Goal: Transaction & Acquisition: Book appointment/travel/reservation

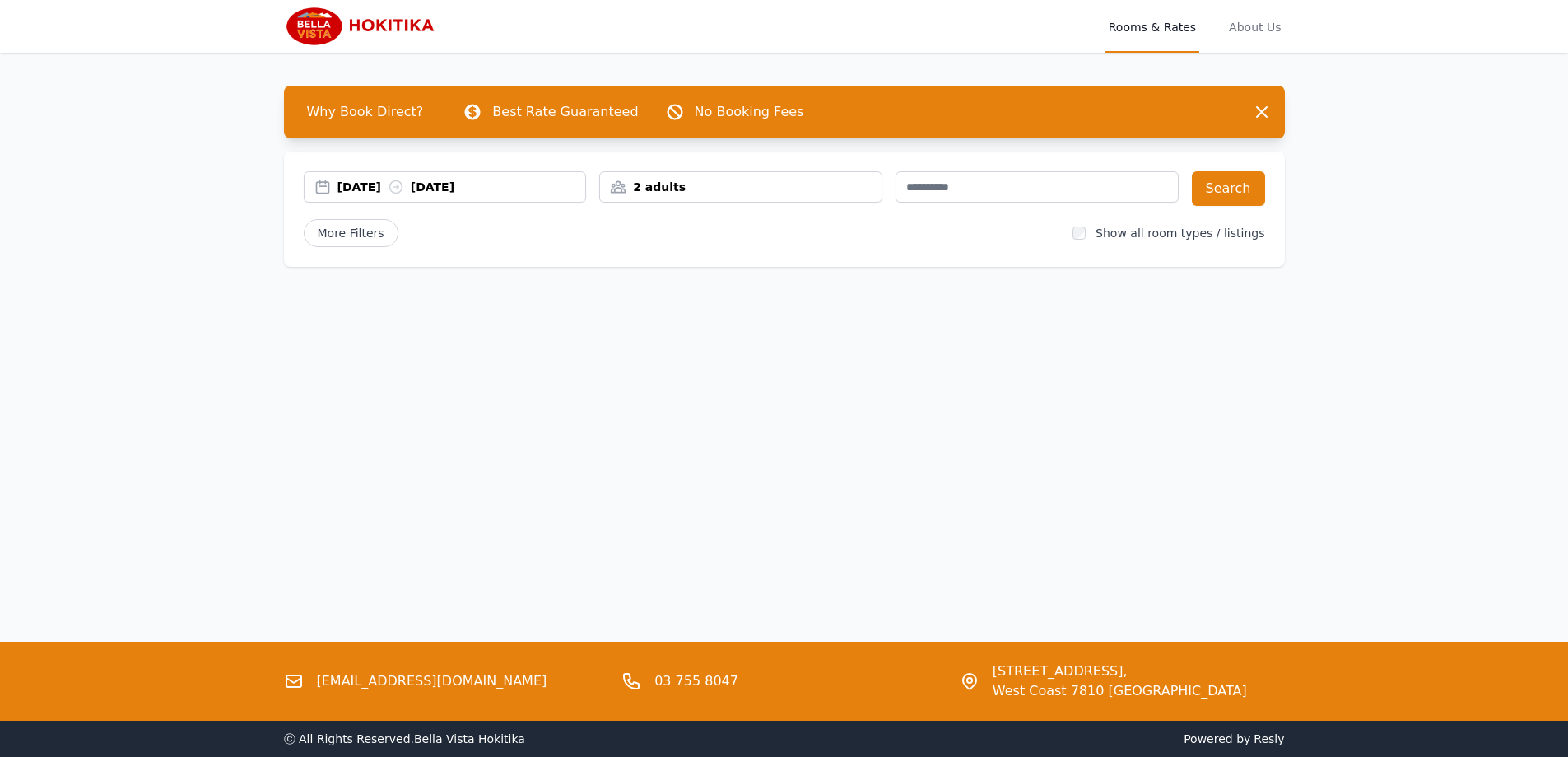
click at [376, 191] on div "[DATE] [DATE]" at bounding box center [462, 187] width 249 height 17
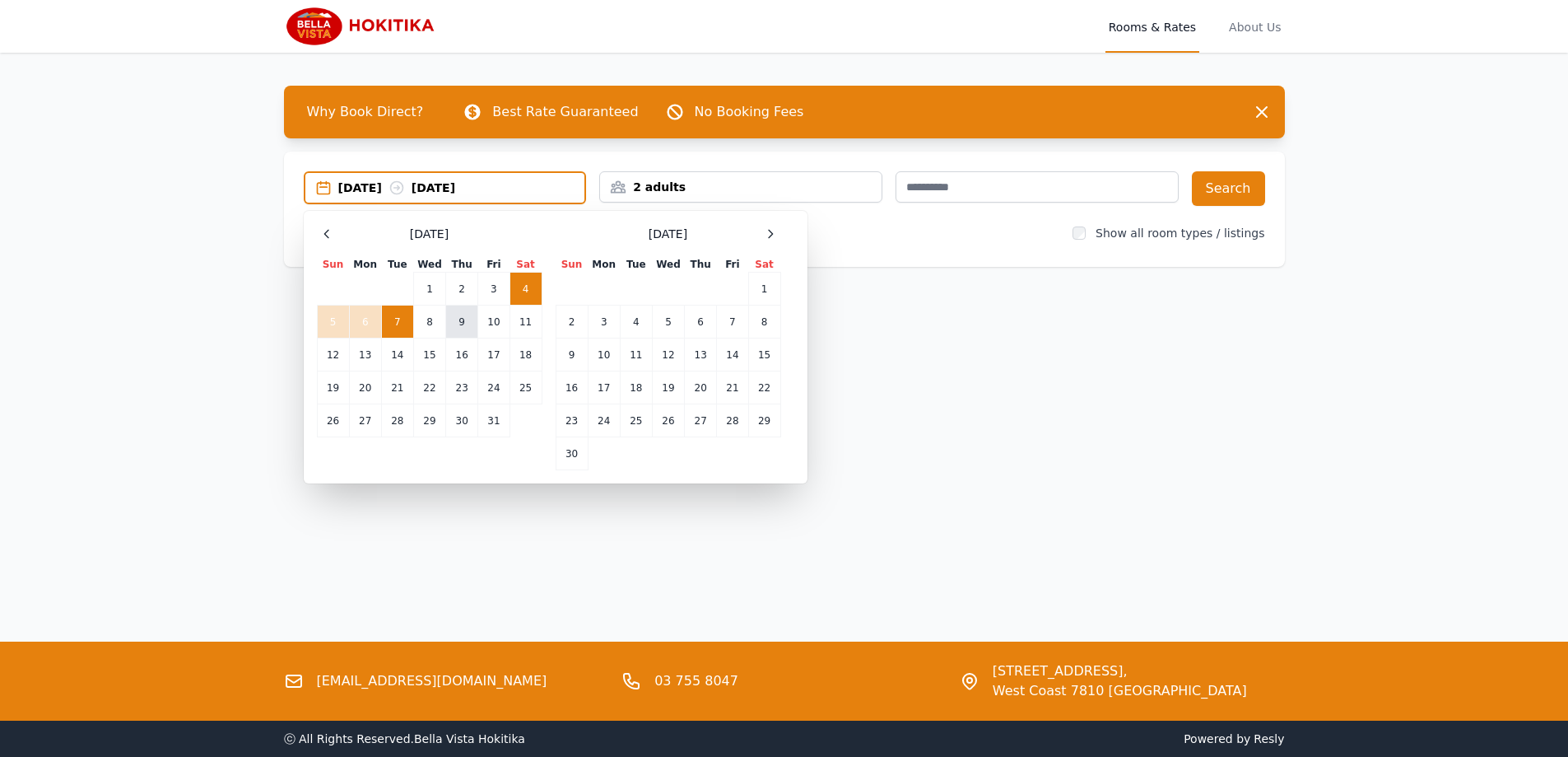
click at [462, 319] on td "9" at bounding box center [462, 322] width 32 height 33
click at [495, 320] on td "10" at bounding box center [494, 322] width 31 height 33
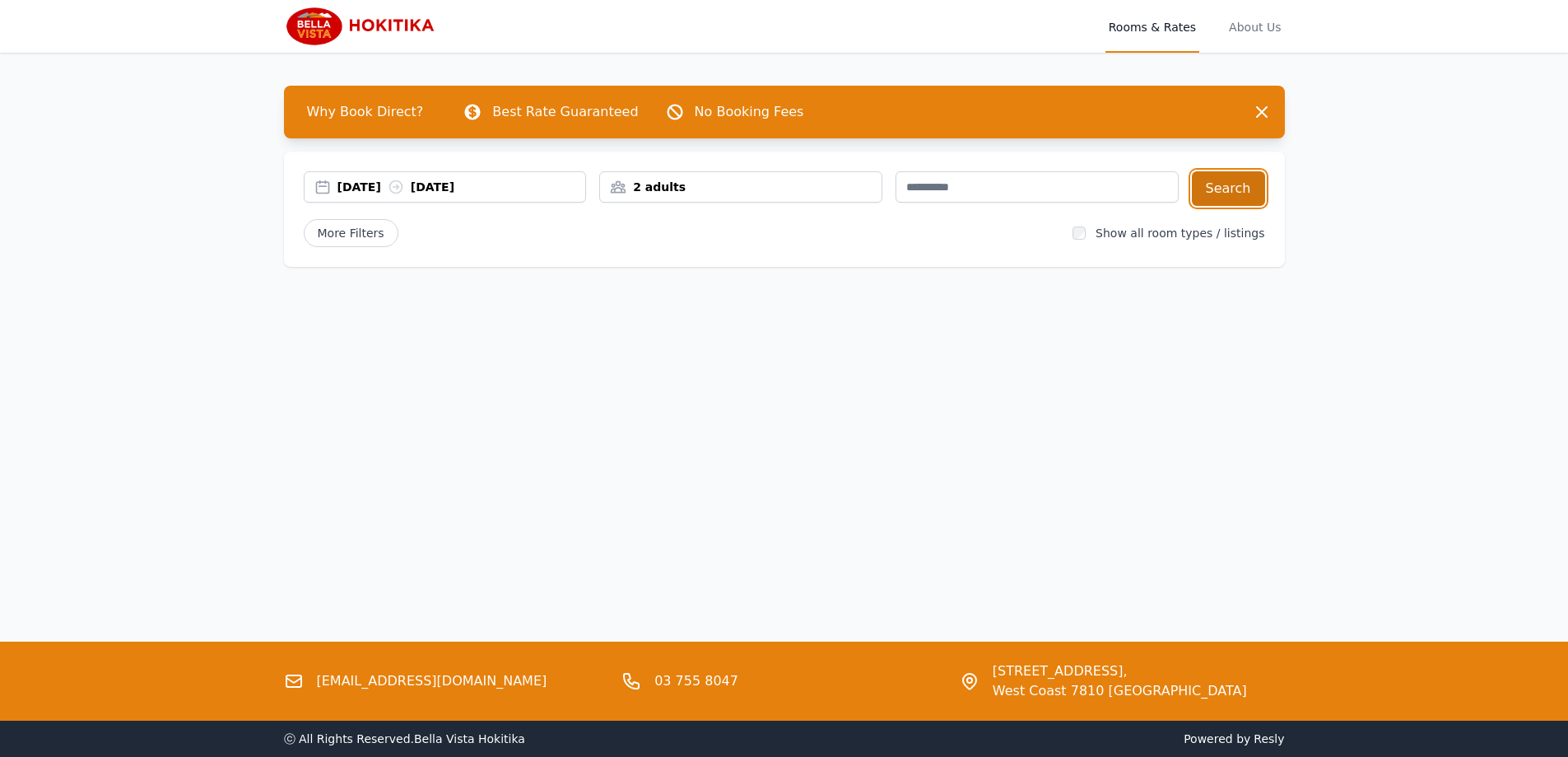
click at [1238, 185] on button "Search" at bounding box center [1229, 188] width 74 height 34
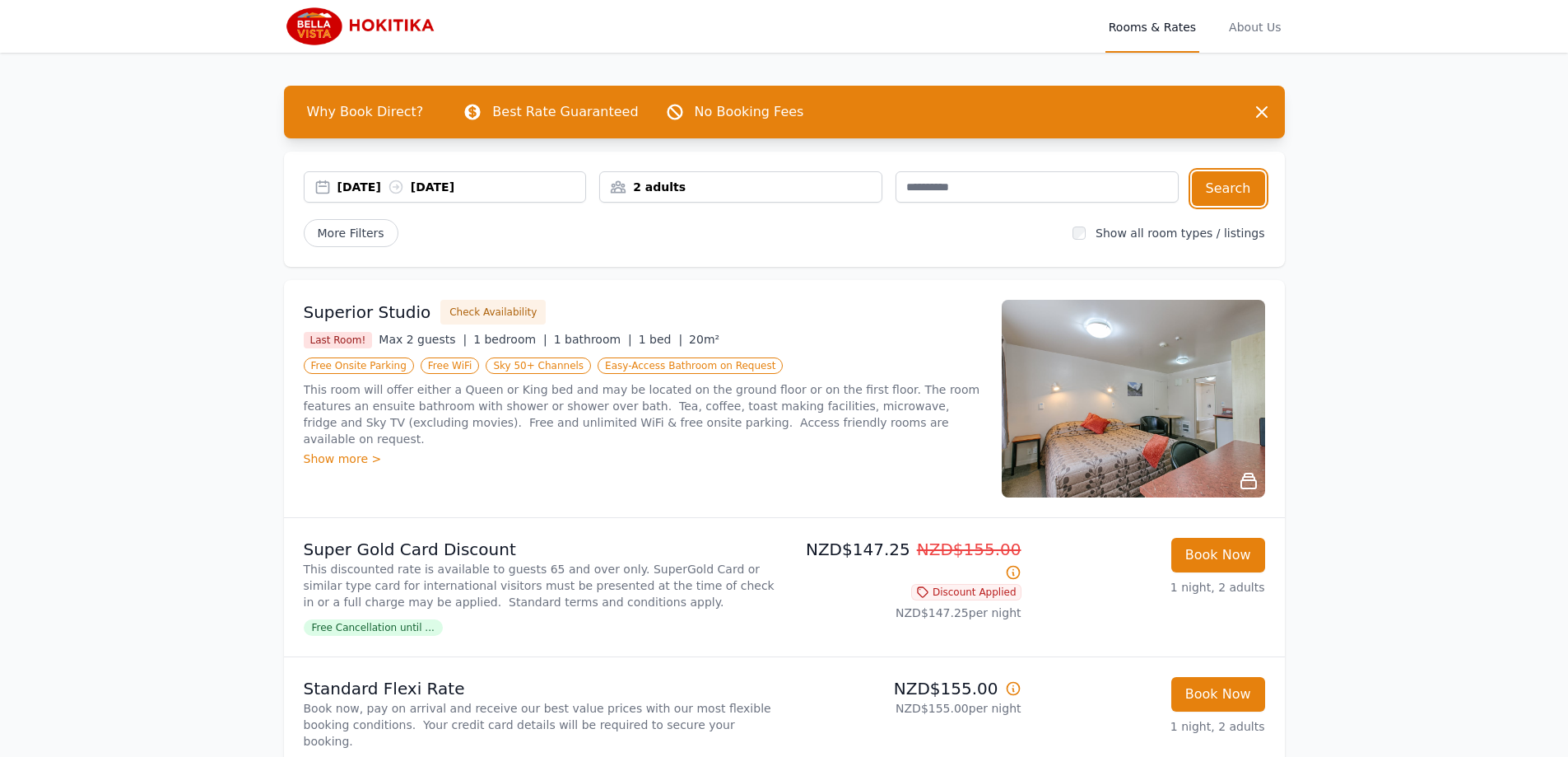
click at [411, 196] on div "09 Oct 2025 10 Oct 2025" at bounding box center [445, 186] width 283 height 31
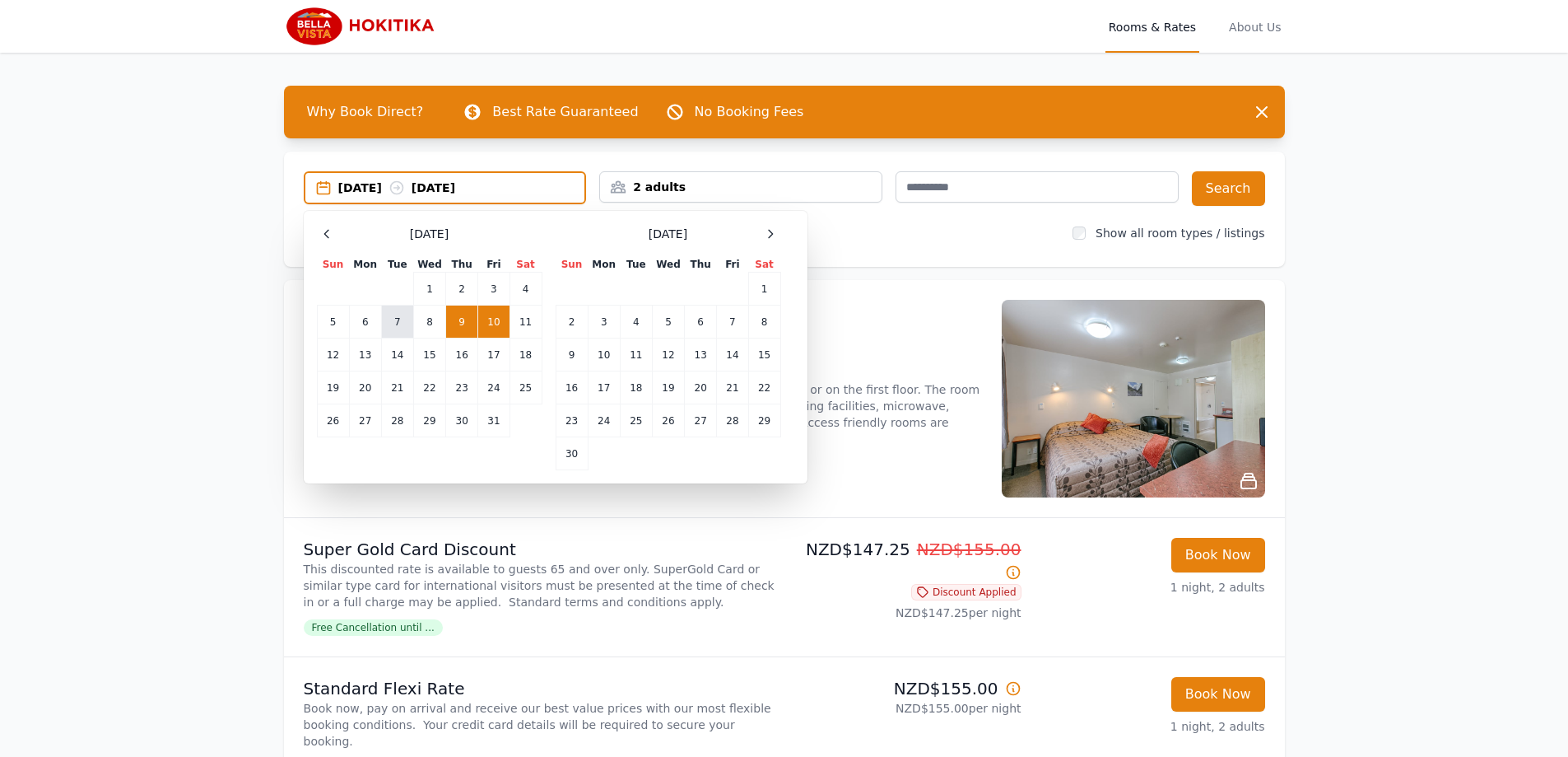
click at [405, 324] on td "7" at bounding box center [397, 322] width 32 height 33
drag, startPoint x: 420, startPoint y: 326, endPoint x: 448, endPoint y: 319, distance: 28.9
click at [422, 326] on td "8" at bounding box center [429, 322] width 32 height 33
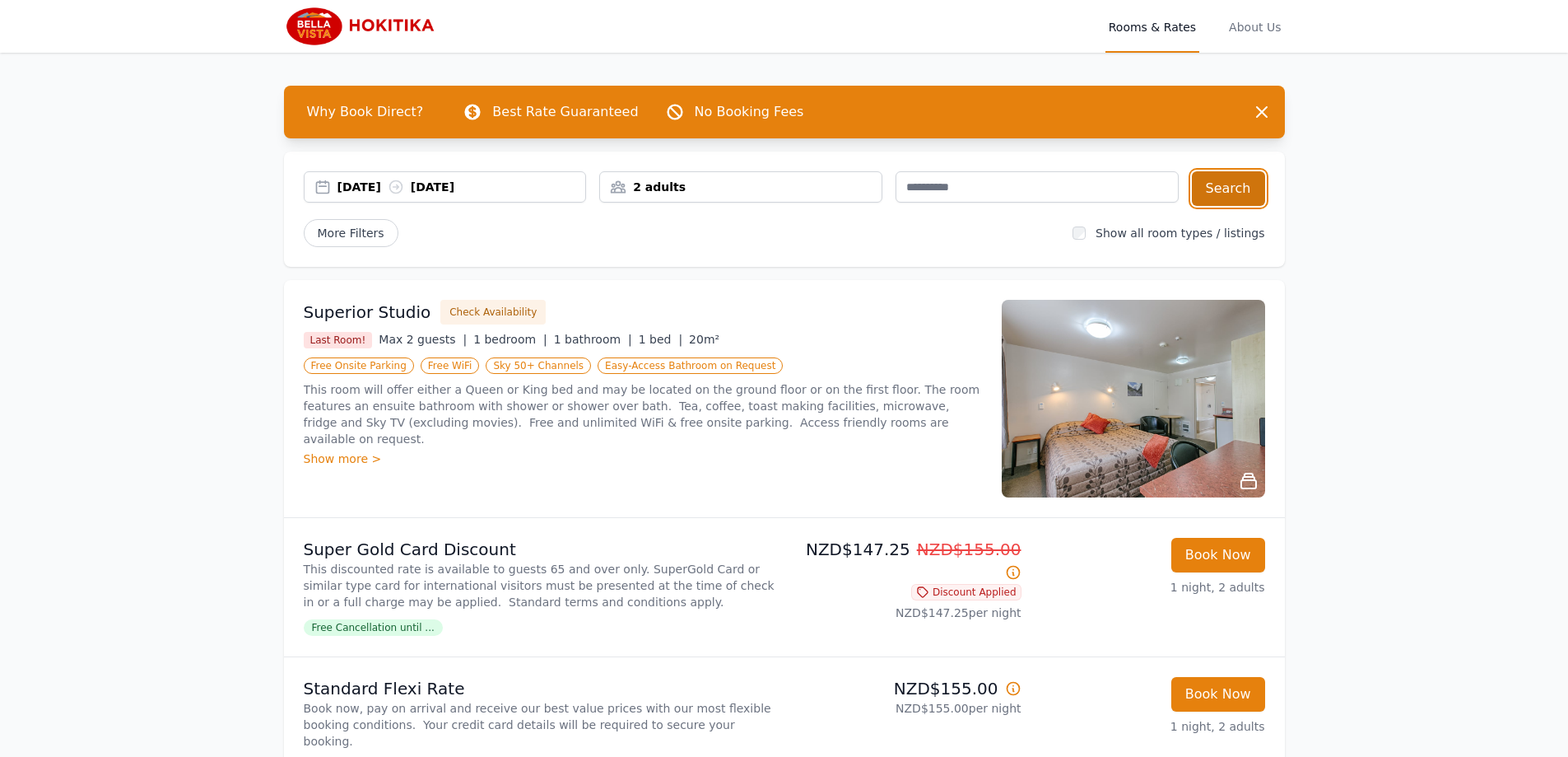
click at [1264, 192] on button "Search" at bounding box center [1229, 188] width 74 height 34
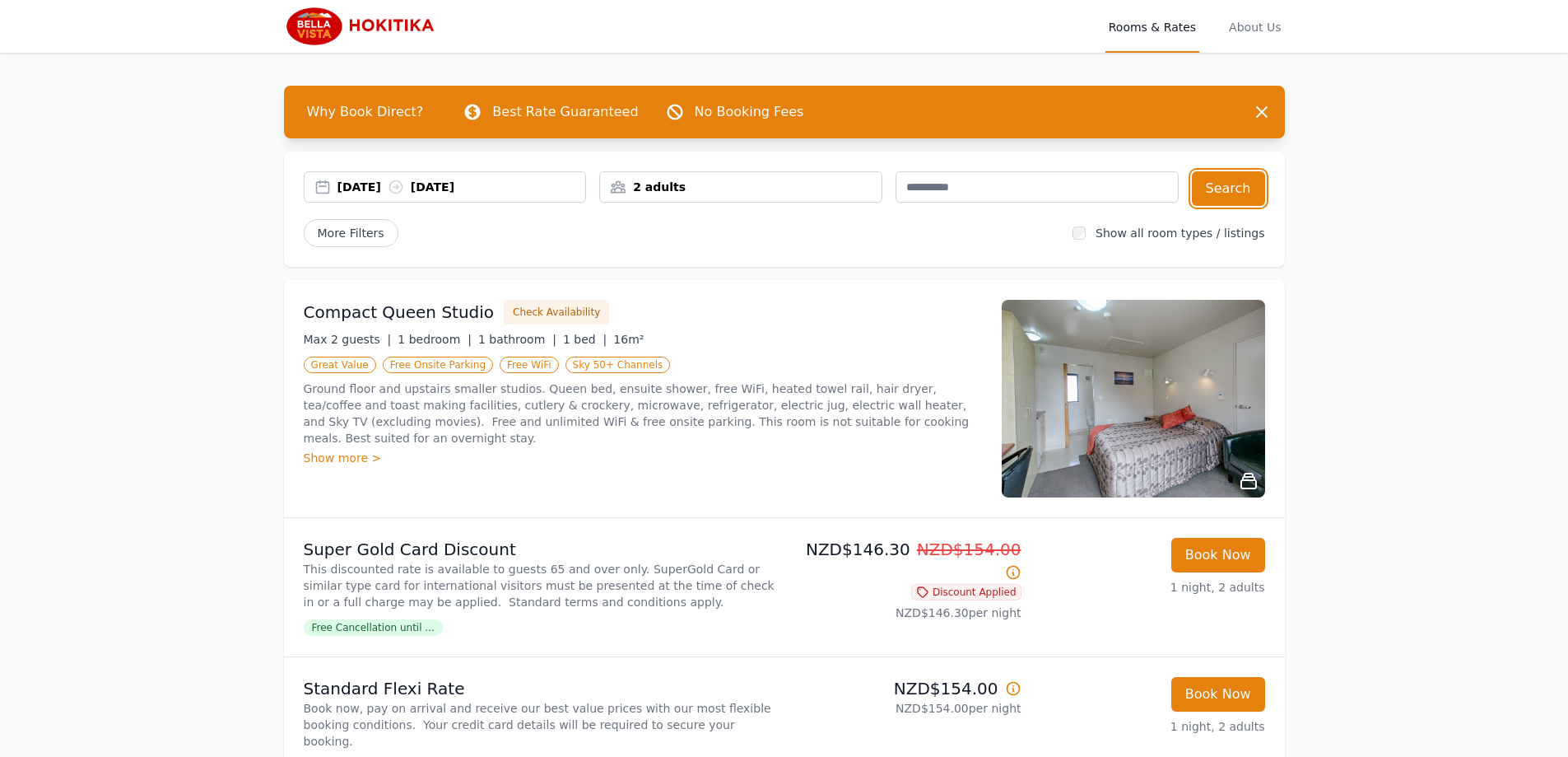
click at [363, 191] on div "07 Oct 2025 08 Oct 2025" at bounding box center [462, 187] width 249 height 17
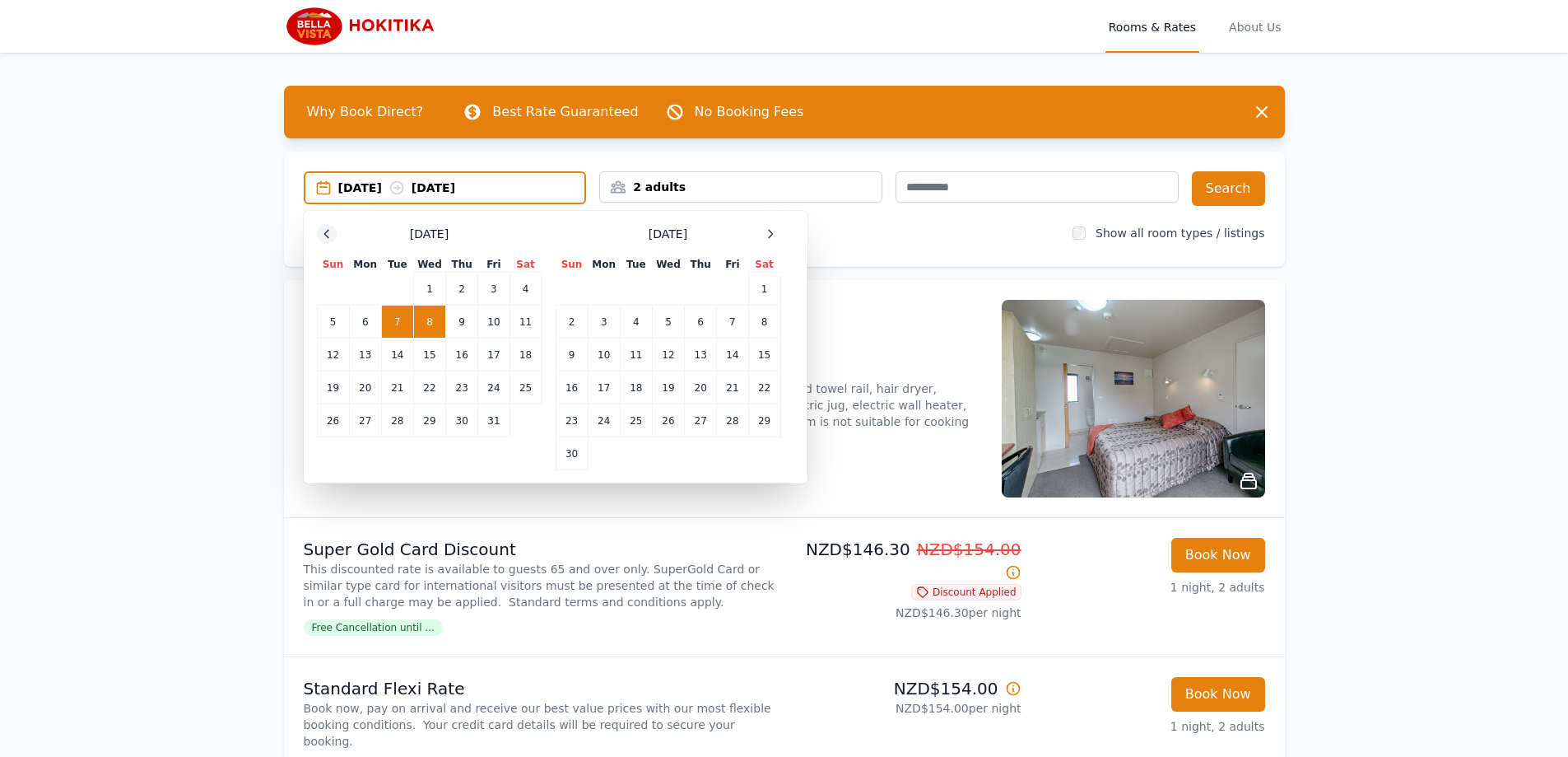
click at [331, 235] on icon at bounding box center [327, 234] width 13 height 13
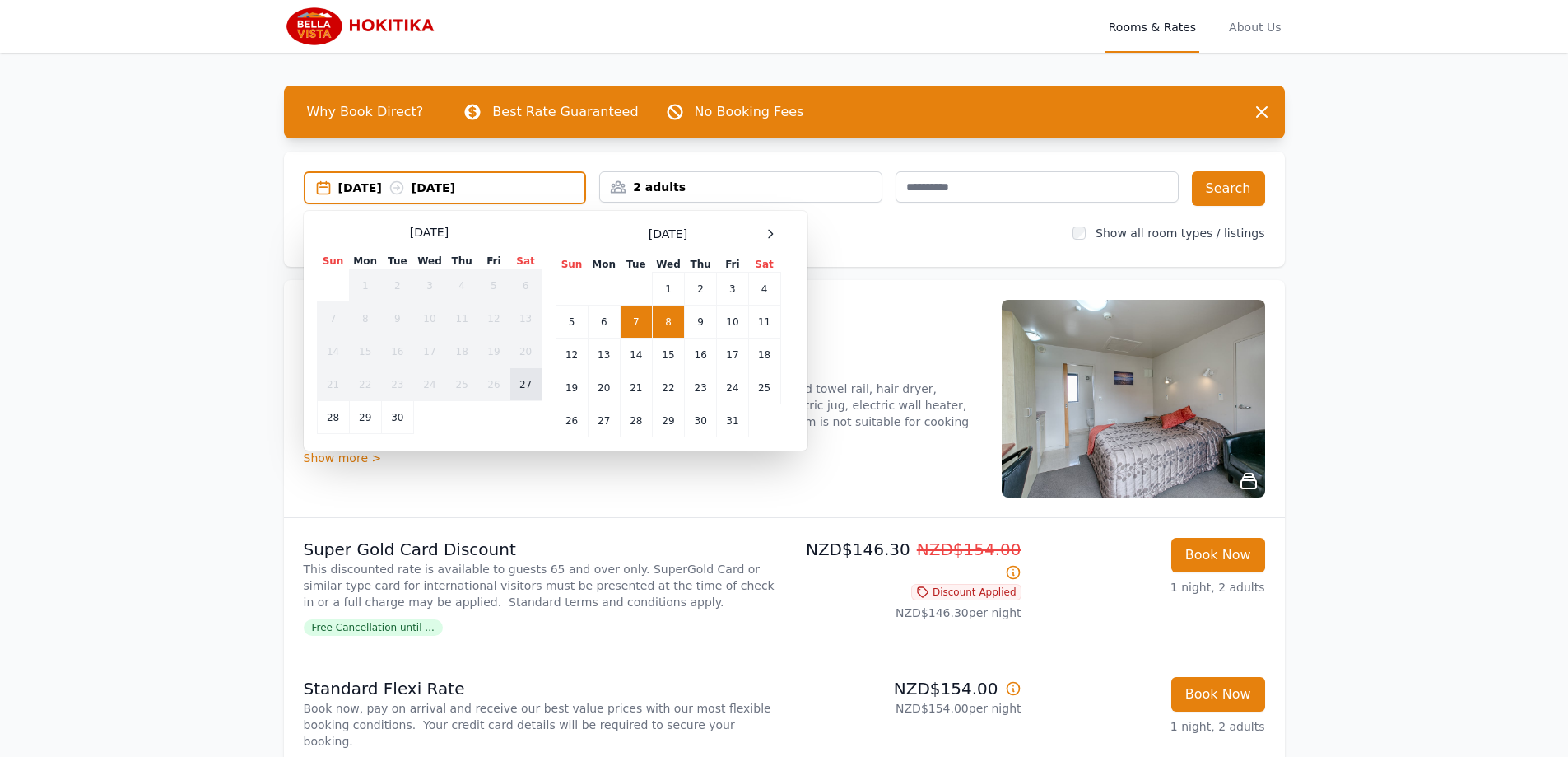
click at [525, 378] on td "27" at bounding box center [525, 384] width 32 height 33
click at [343, 414] on td "28" at bounding box center [332, 417] width 32 height 33
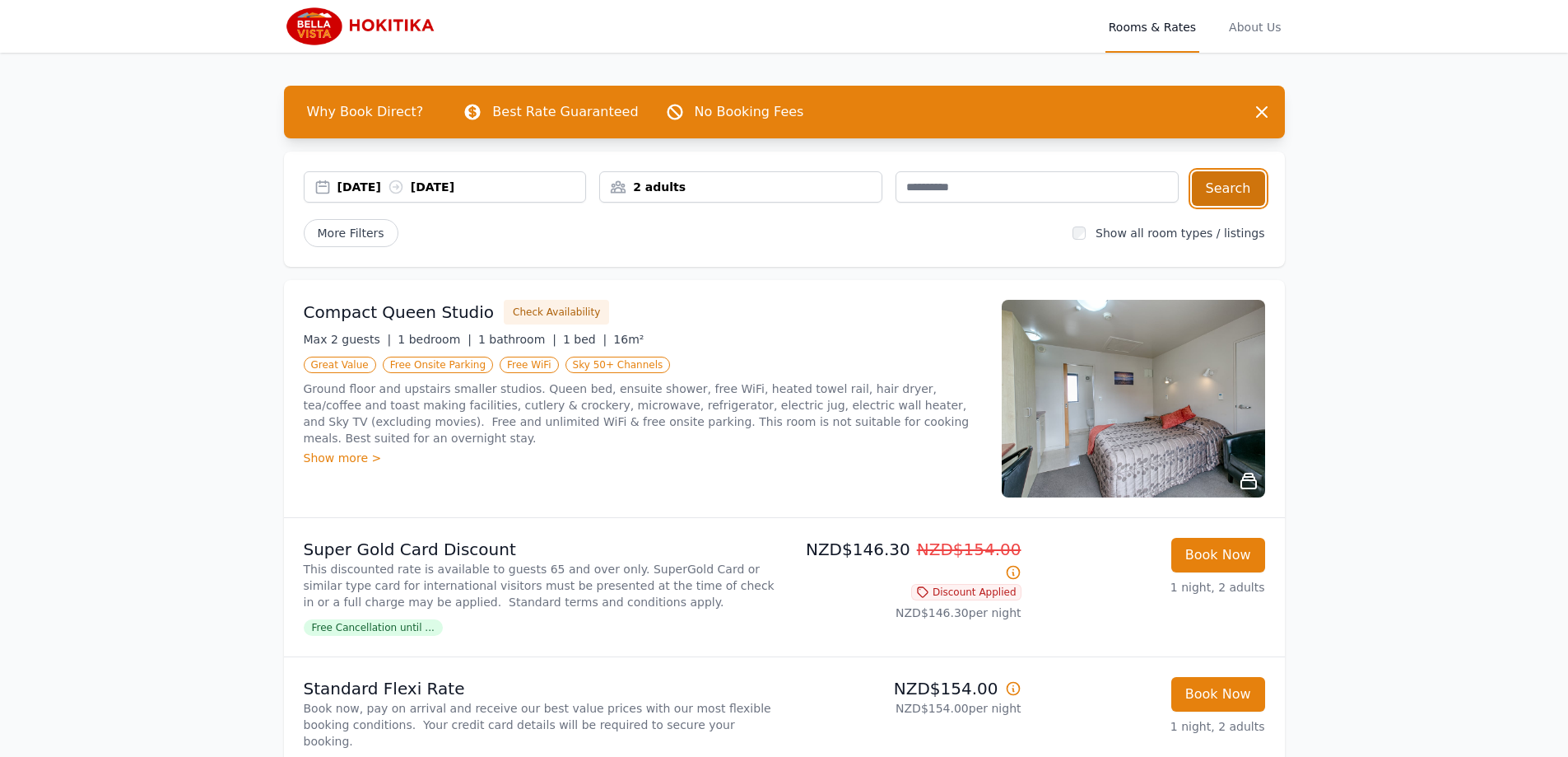
click at [1222, 192] on button "Search" at bounding box center [1229, 188] width 74 height 34
click at [379, 193] on div "27 Sep 2025 28 Sep 2025" at bounding box center [462, 187] width 249 height 17
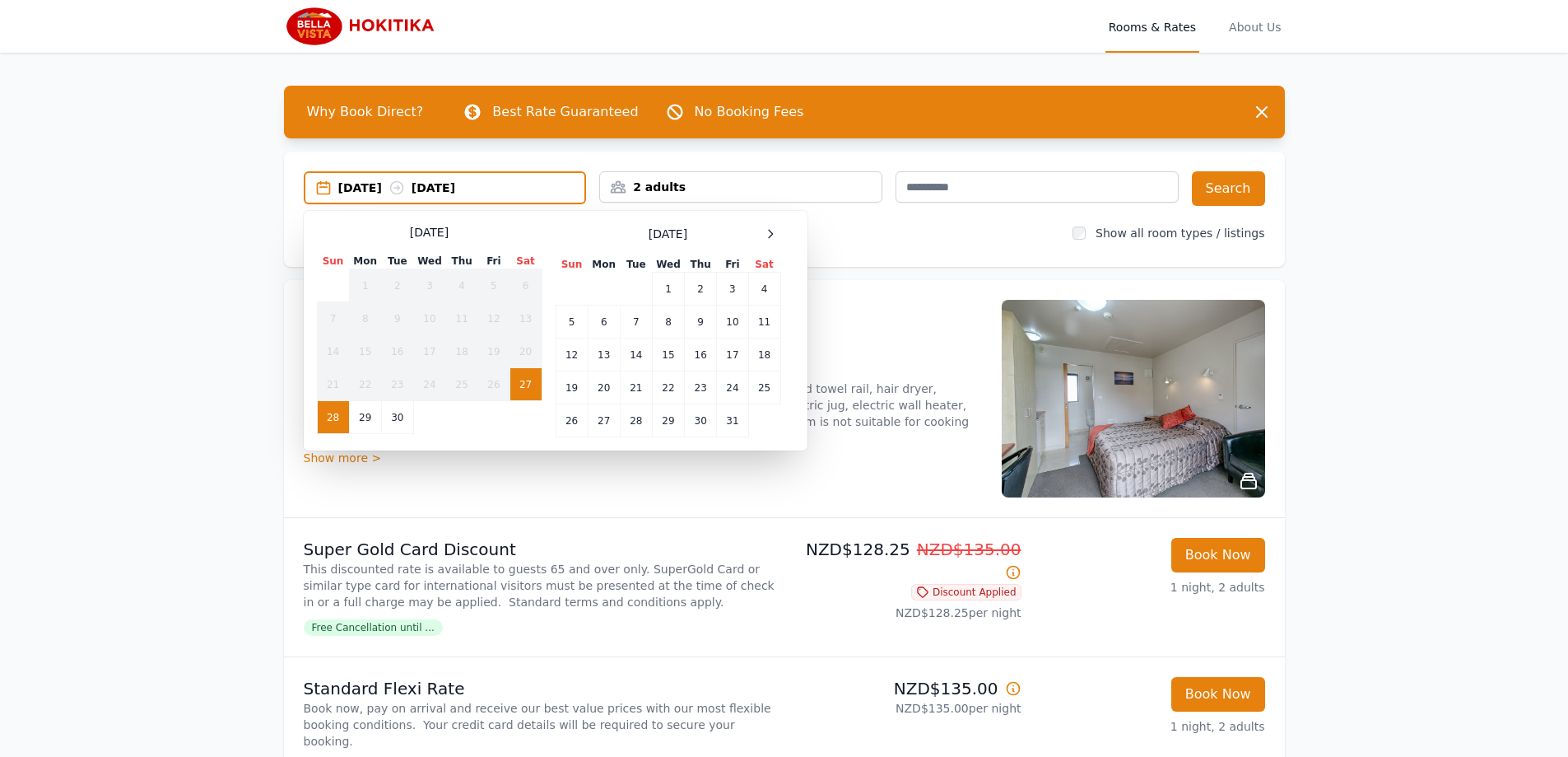
click at [342, 417] on td "28" at bounding box center [332, 417] width 32 height 33
click at [370, 419] on td "29" at bounding box center [365, 417] width 32 height 33
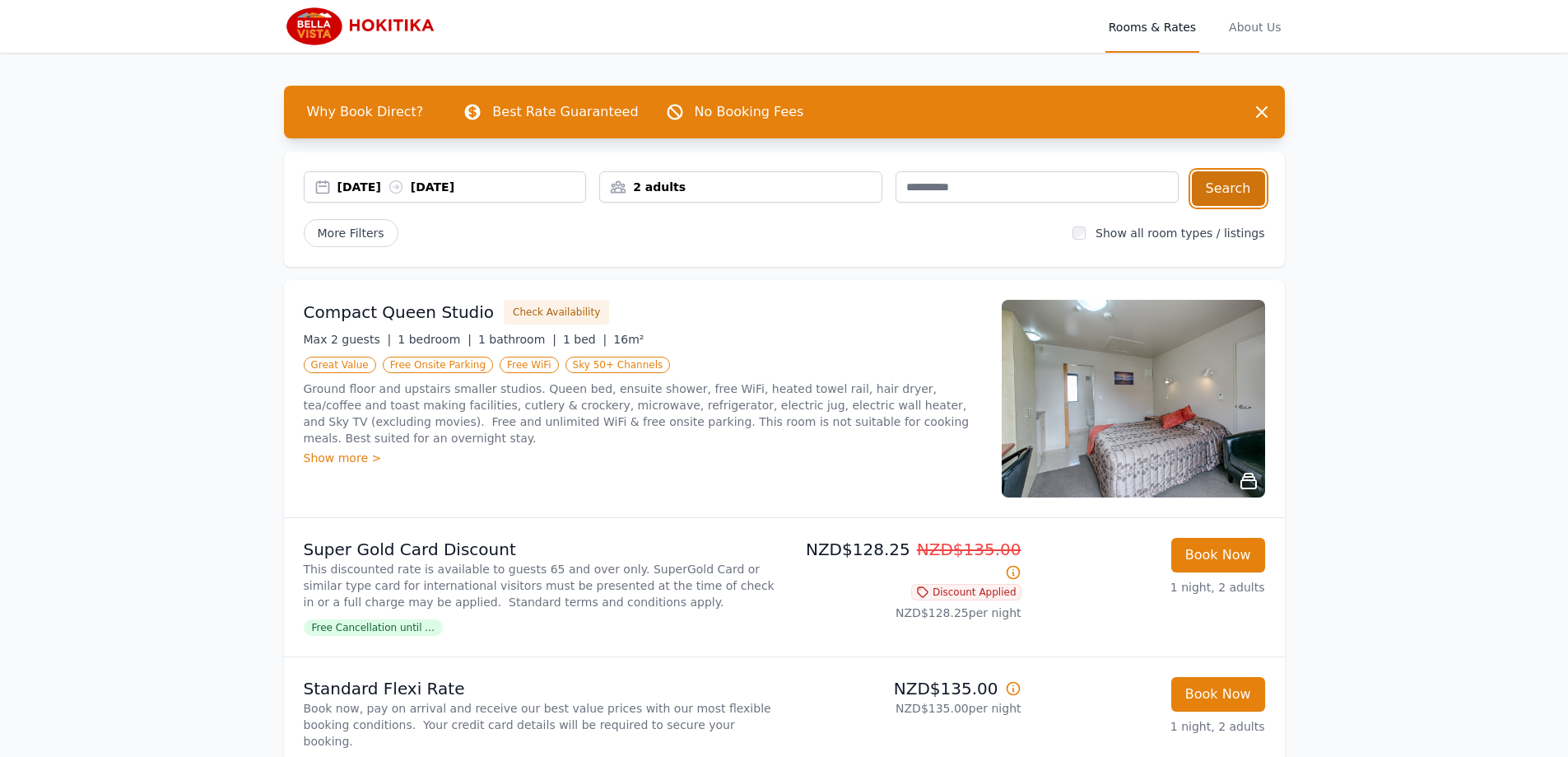
click at [1231, 181] on button "Search" at bounding box center [1229, 188] width 74 height 34
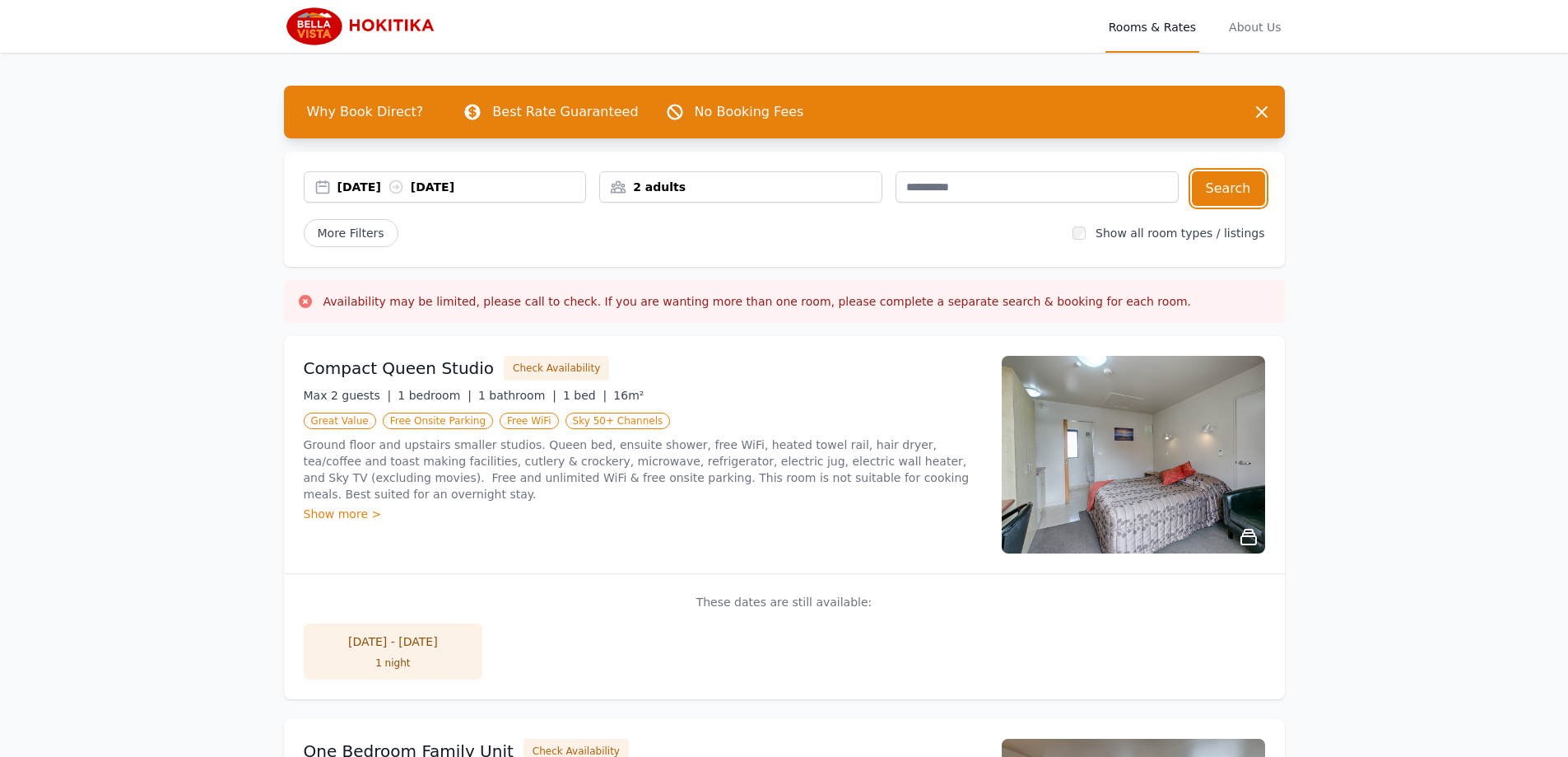
click at [384, 191] on div "28 Sep 2025 29 Sep 2025" at bounding box center [462, 187] width 249 height 17
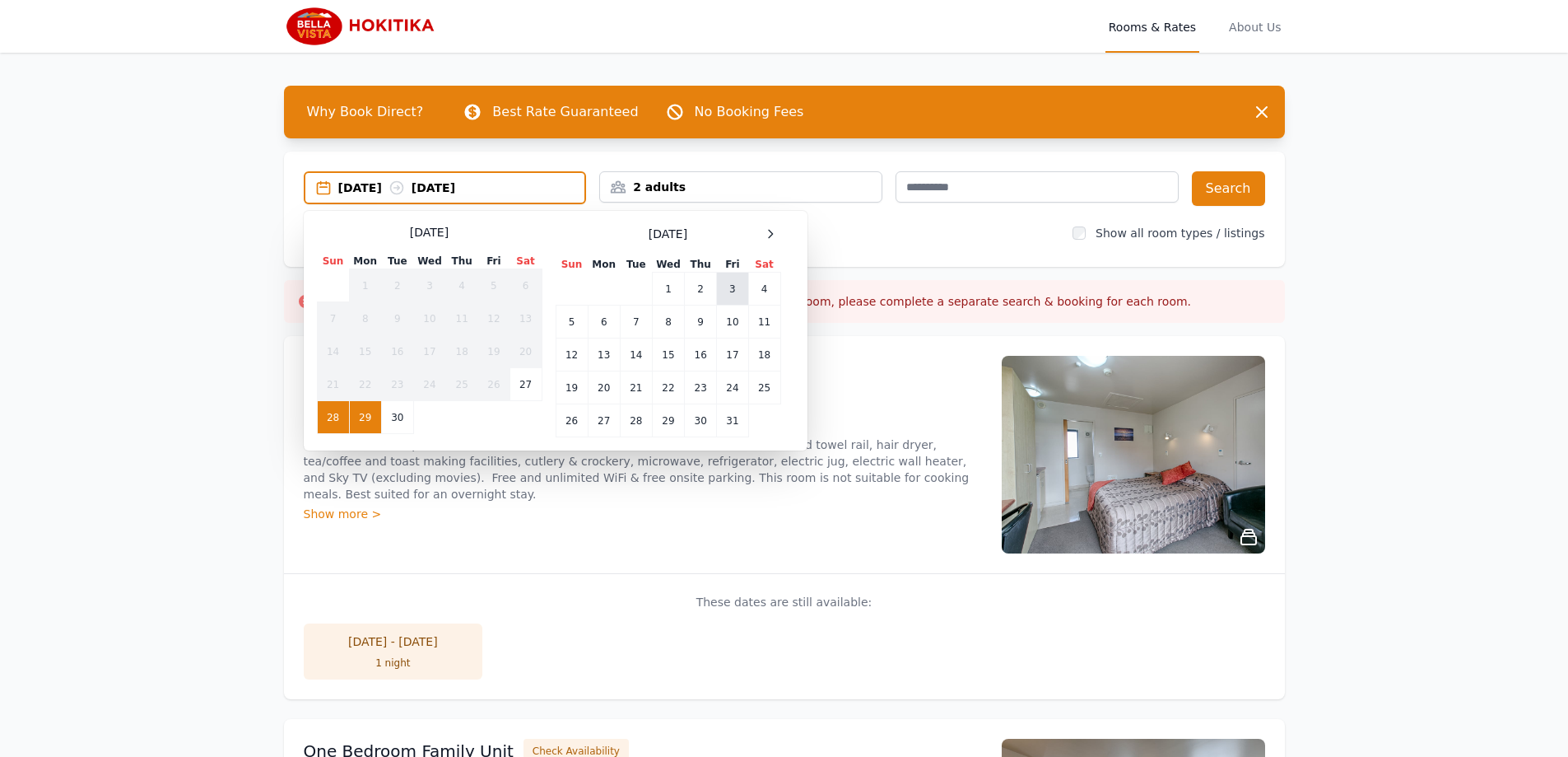
click at [731, 294] on td "3" at bounding box center [732, 288] width 31 height 33
click at [761, 287] on td "4" at bounding box center [764, 288] width 32 height 33
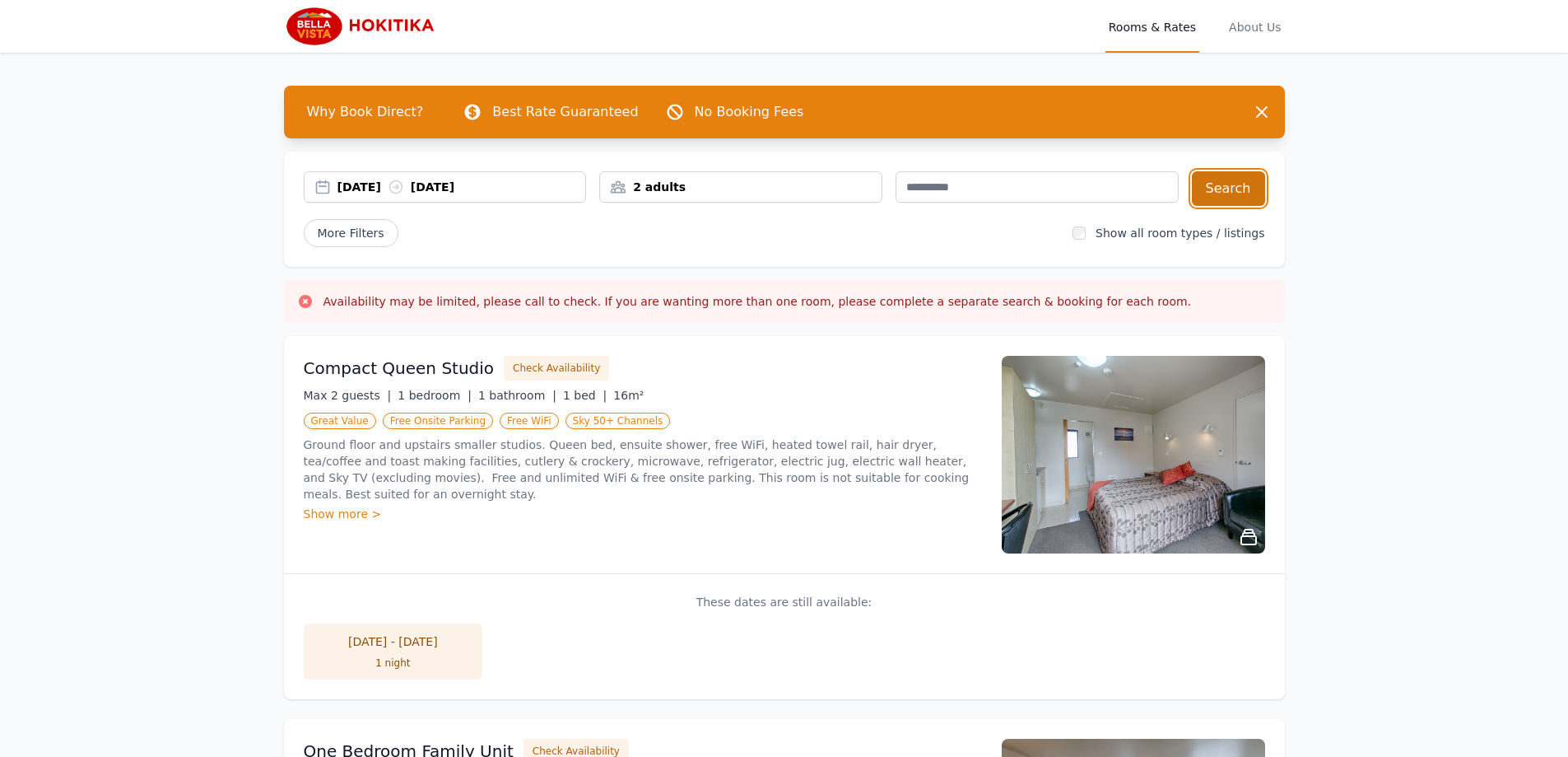
click at [1214, 199] on button "Search" at bounding box center [1229, 188] width 74 height 34
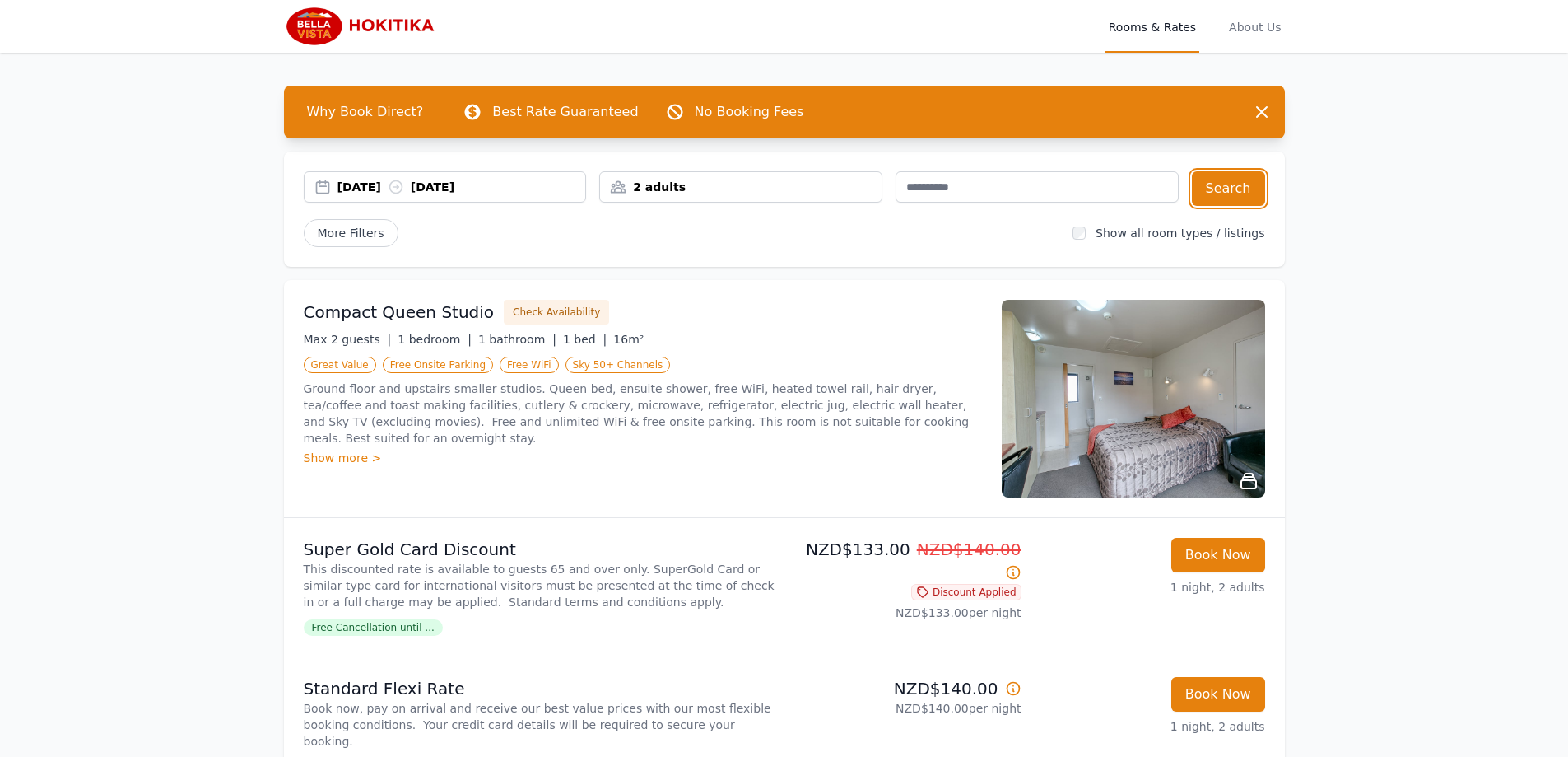
click at [358, 189] on div "03 Oct 2025 04 Oct 2025" at bounding box center [462, 187] width 249 height 17
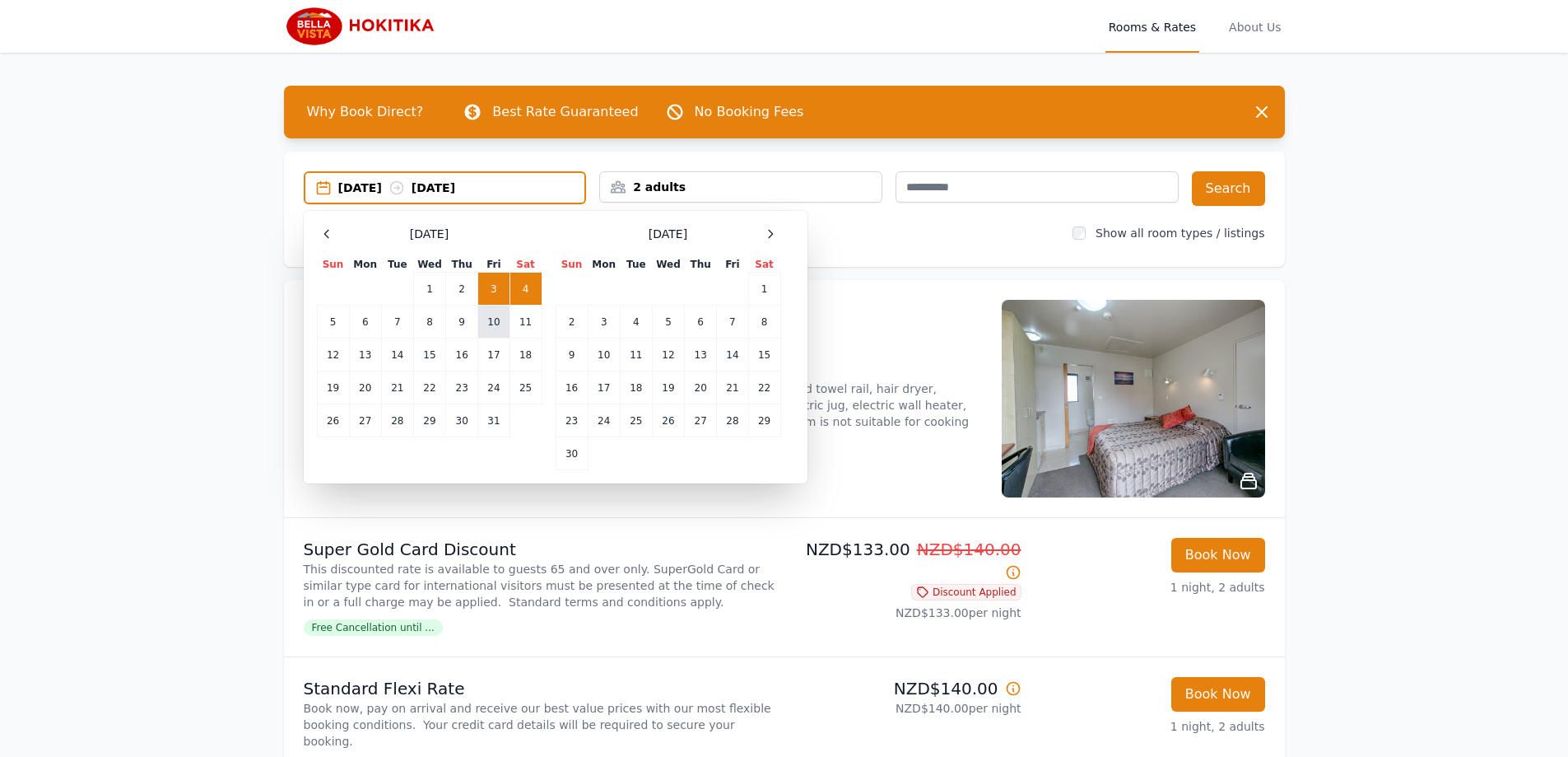
click at [498, 318] on td "10" at bounding box center [494, 322] width 31 height 33
click at [515, 319] on td "11" at bounding box center [525, 322] width 32 height 33
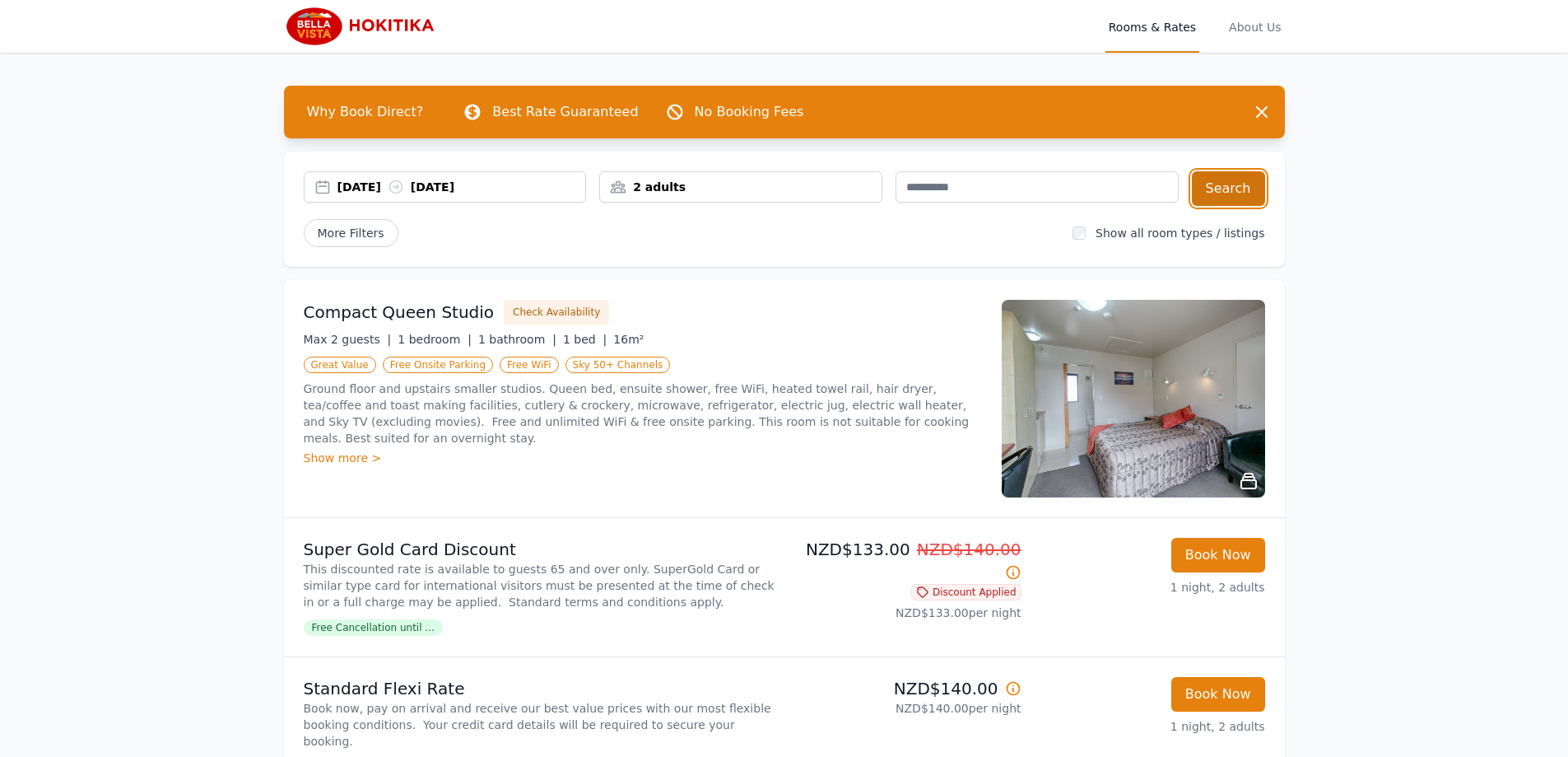
click at [1241, 200] on button "Search" at bounding box center [1229, 188] width 74 height 34
click at [382, 185] on div "10 Oct 2025 11 Oct 2025" at bounding box center [462, 187] width 249 height 17
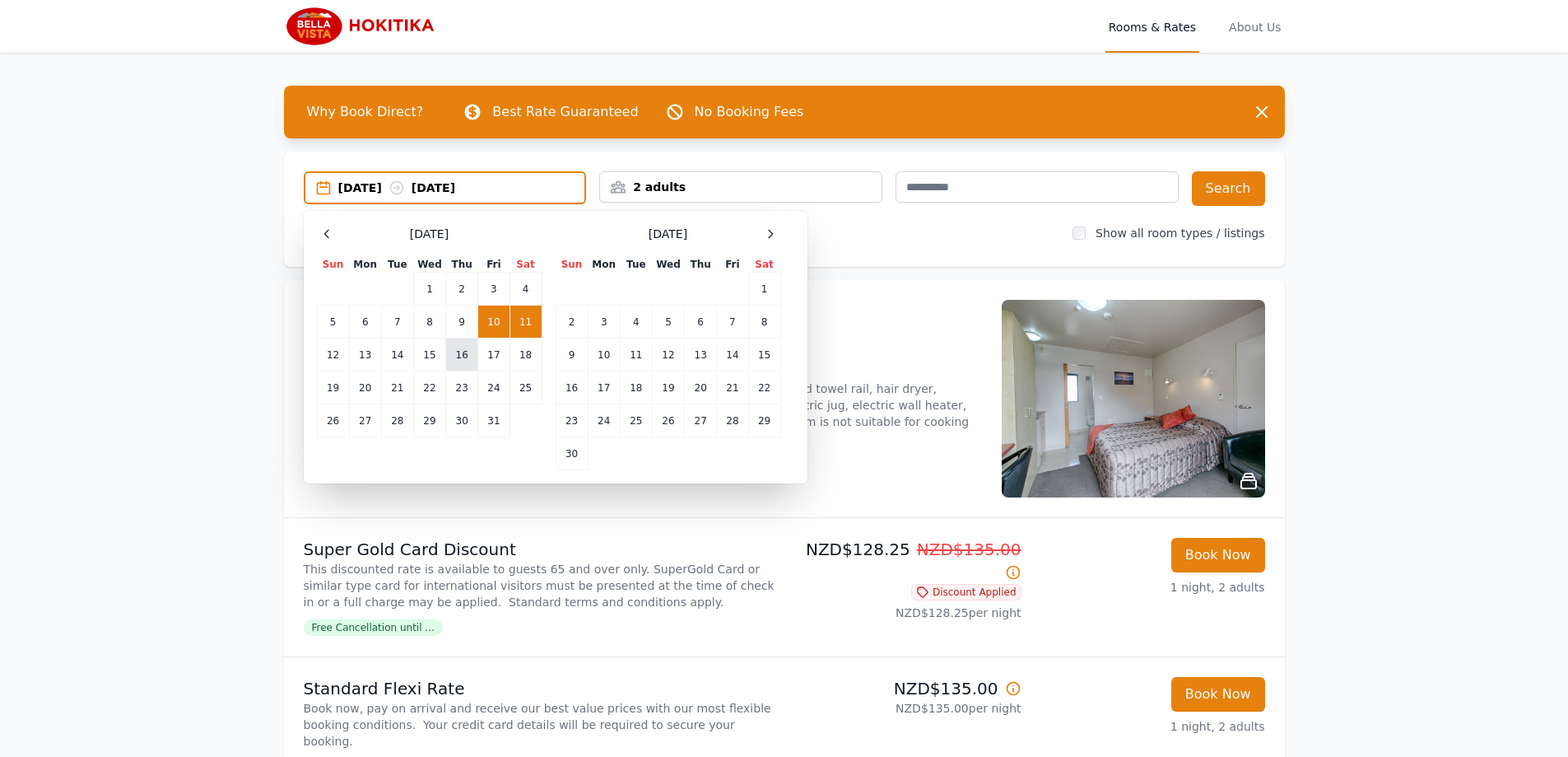
click at [458, 350] on td "16" at bounding box center [462, 354] width 32 height 33
click at [484, 353] on td "17" at bounding box center [494, 354] width 31 height 33
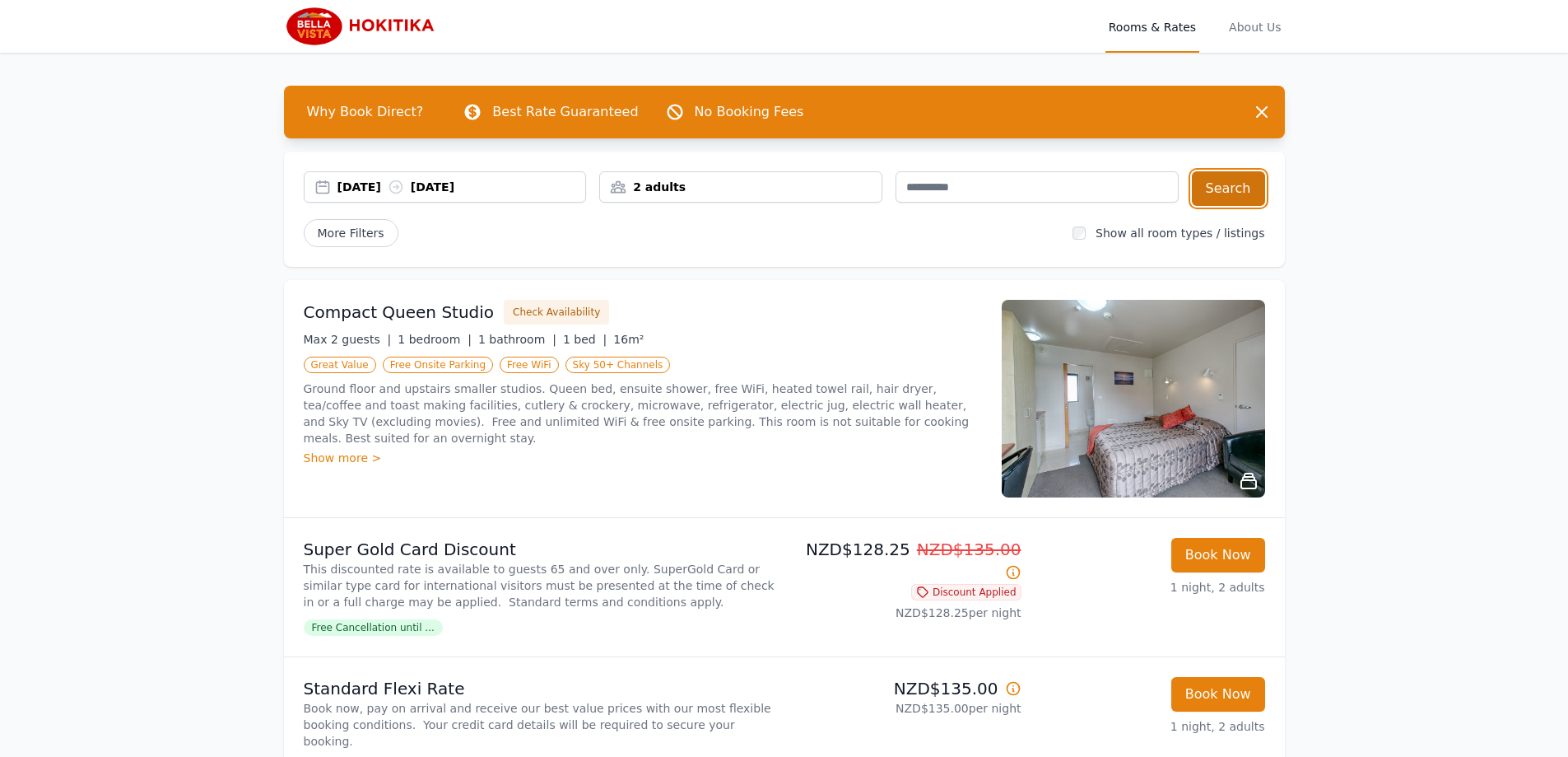
click at [1227, 190] on button "Search" at bounding box center [1229, 188] width 74 height 34
click at [385, 188] on div "16 Oct 2025 17 Oct 2025" at bounding box center [462, 187] width 249 height 17
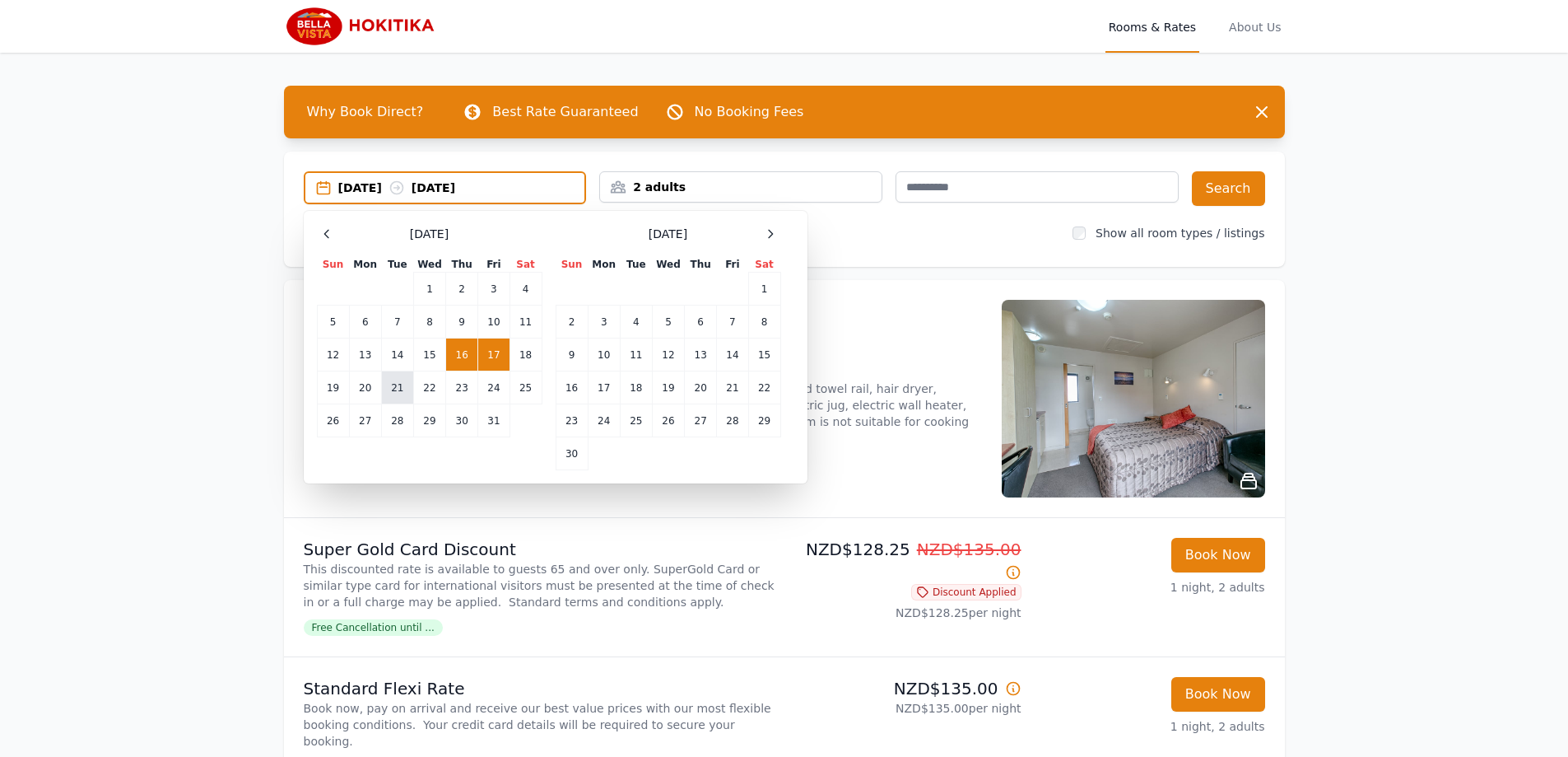
click at [389, 379] on td "21" at bounding box center [397, 387] width 32 height 33
click at [410, 379] on td "21" at bounding box center [397, 387] width 32 height 33
click at [436, 389] on td "22" at bounding box center [429, 387] width 32 height 33
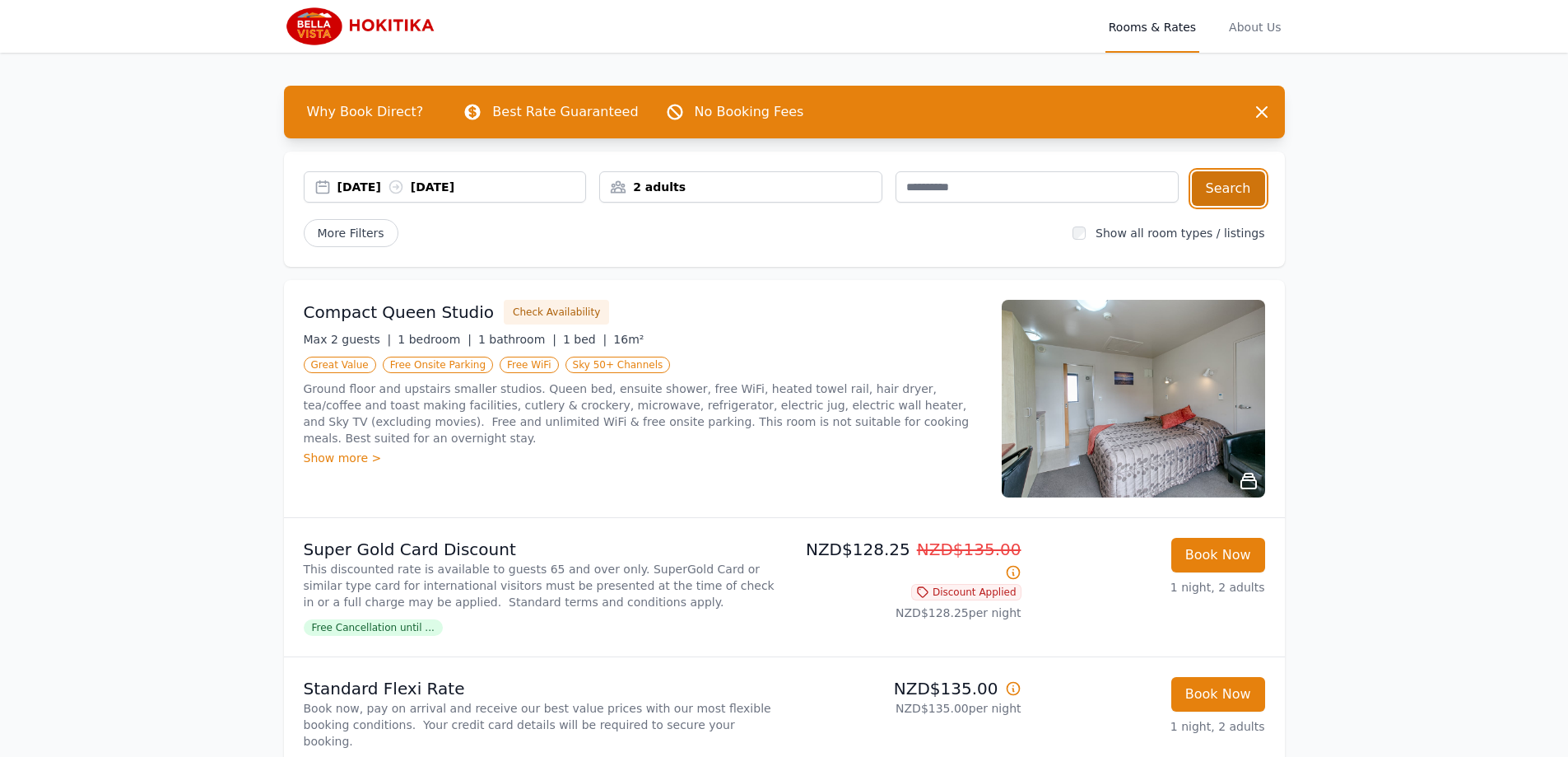
click at [1218, 182] on button "Search" at bounding box center [1229, 188] width 74 height 34
click at [374, 182] on div "21 Oct 2025 22 Oct 2025" at bounding box center [462, 187] width 249 height 17
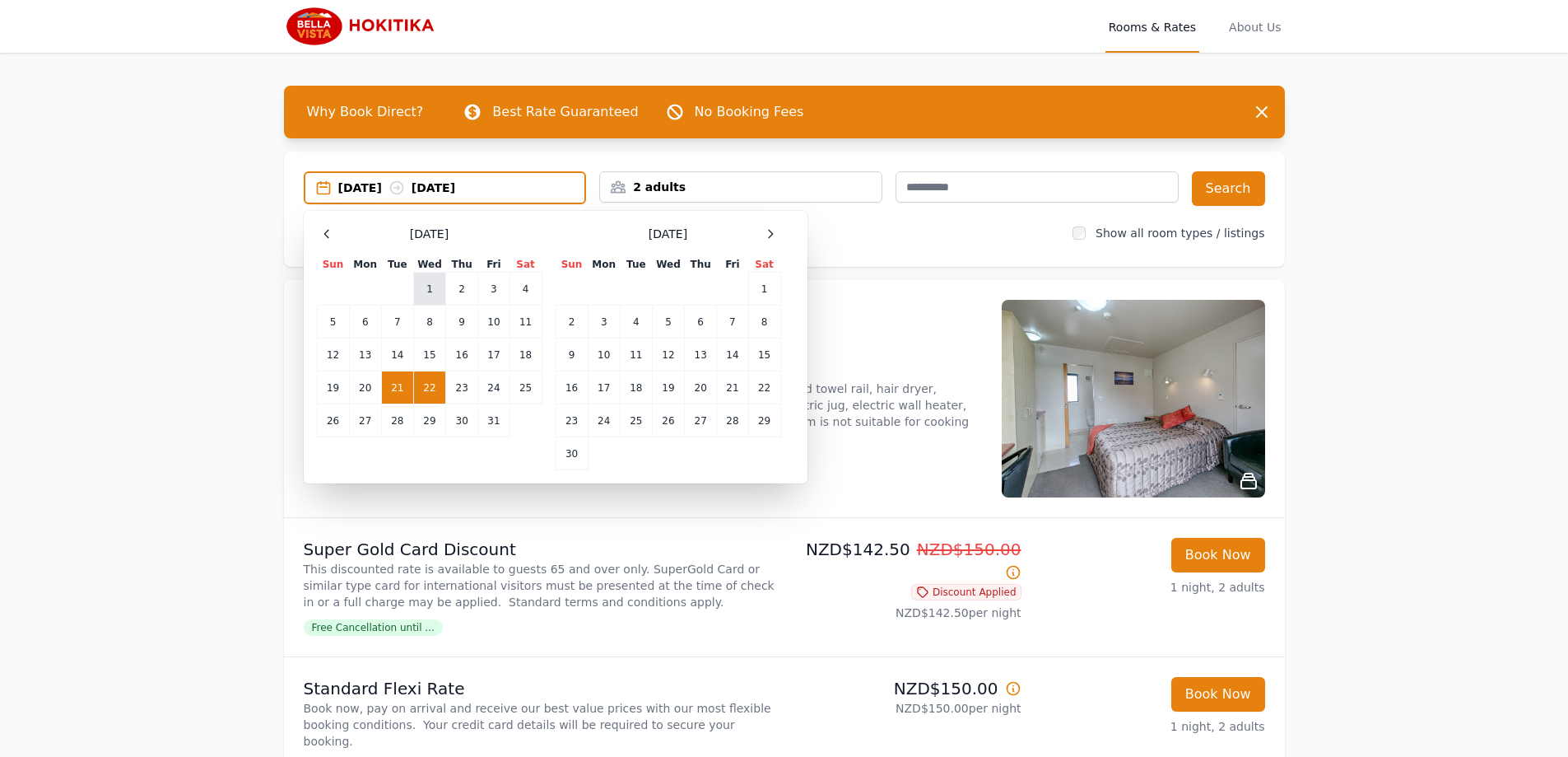
click at [429, 284] on td "1" at bounding box center [429, 288] width 32 height 33
click at [467, 285] on td "2" at bounding box center [462, 288] width 32 height 33
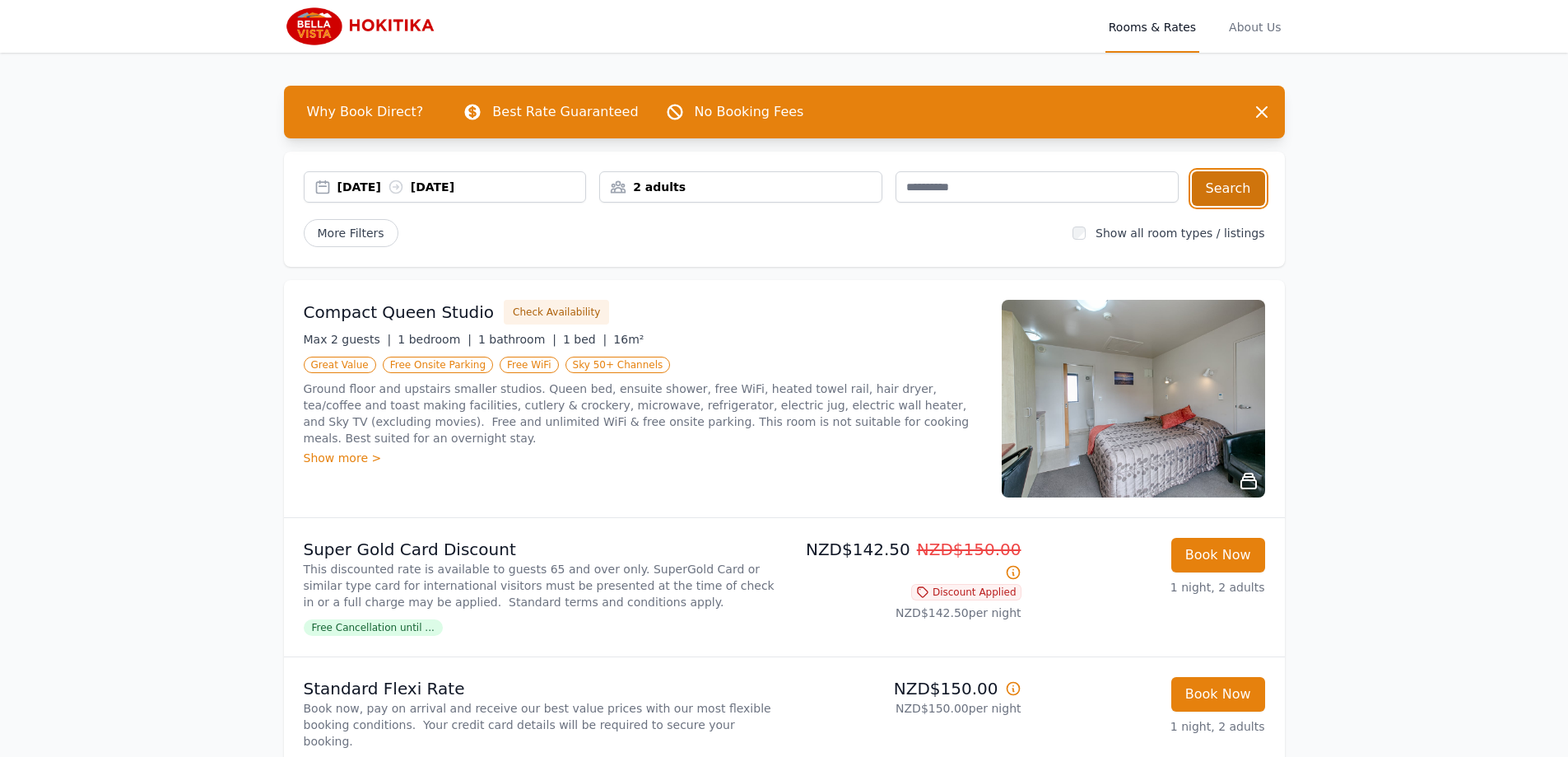
click at [1245, 202] on button "Search" at bounding box center [1229, 188] width 74 height 34
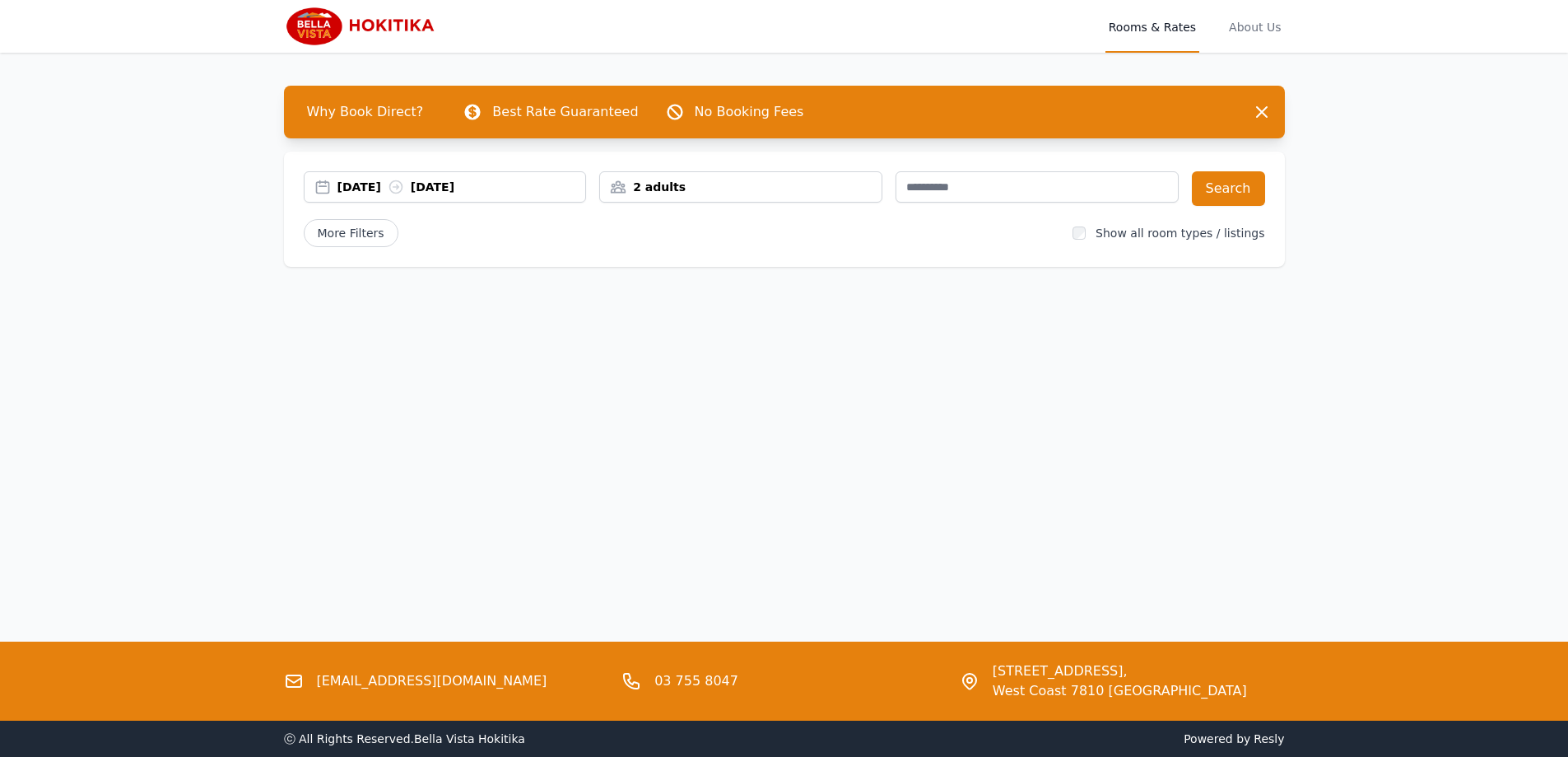
click at [375, 187] on div "[DATE] [DATE]" at bounding box center [462, 187] width 249 height 17
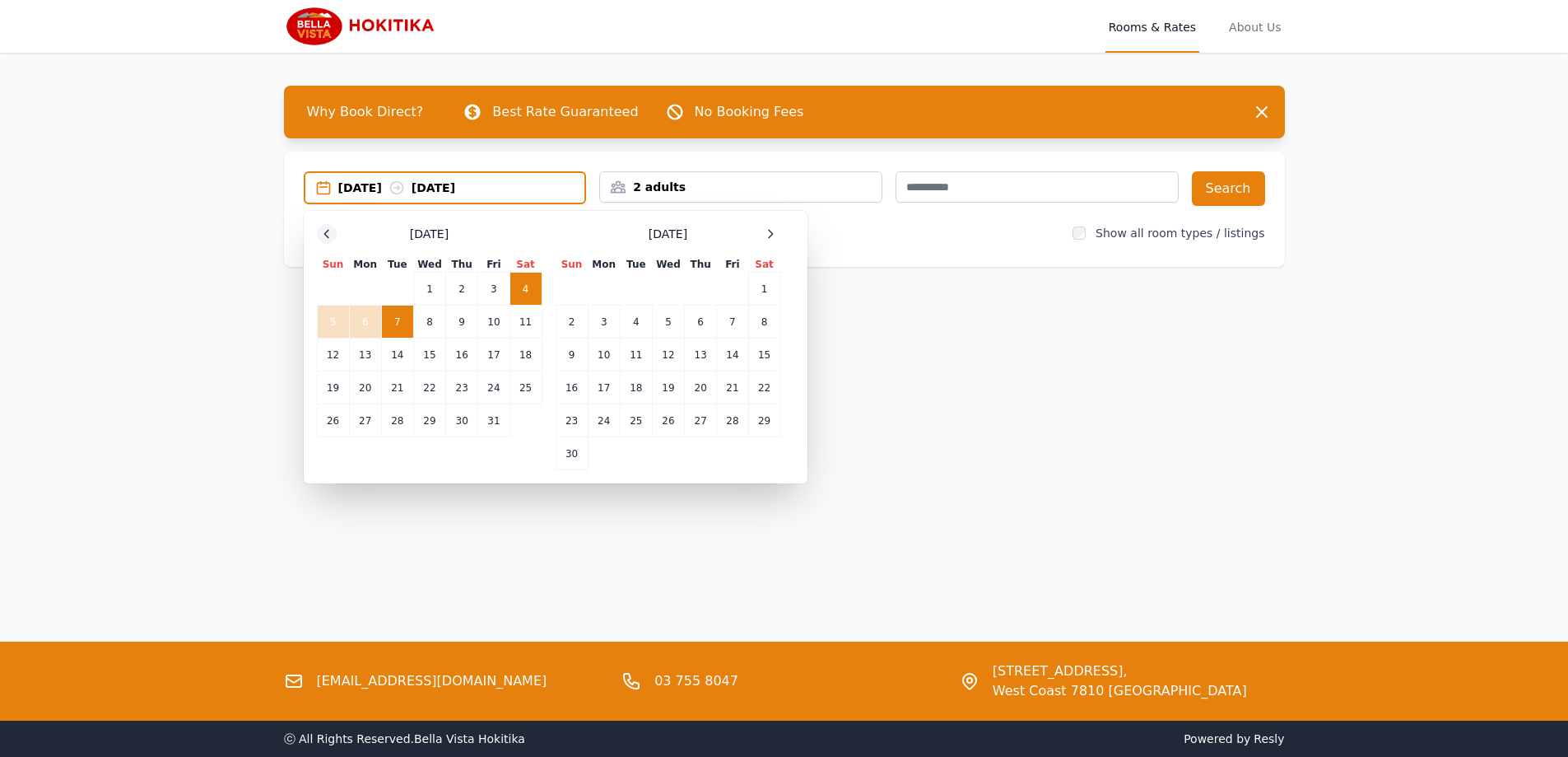
click at [323, 228] on icon at bounding box center [327, 234] width 13 height 13
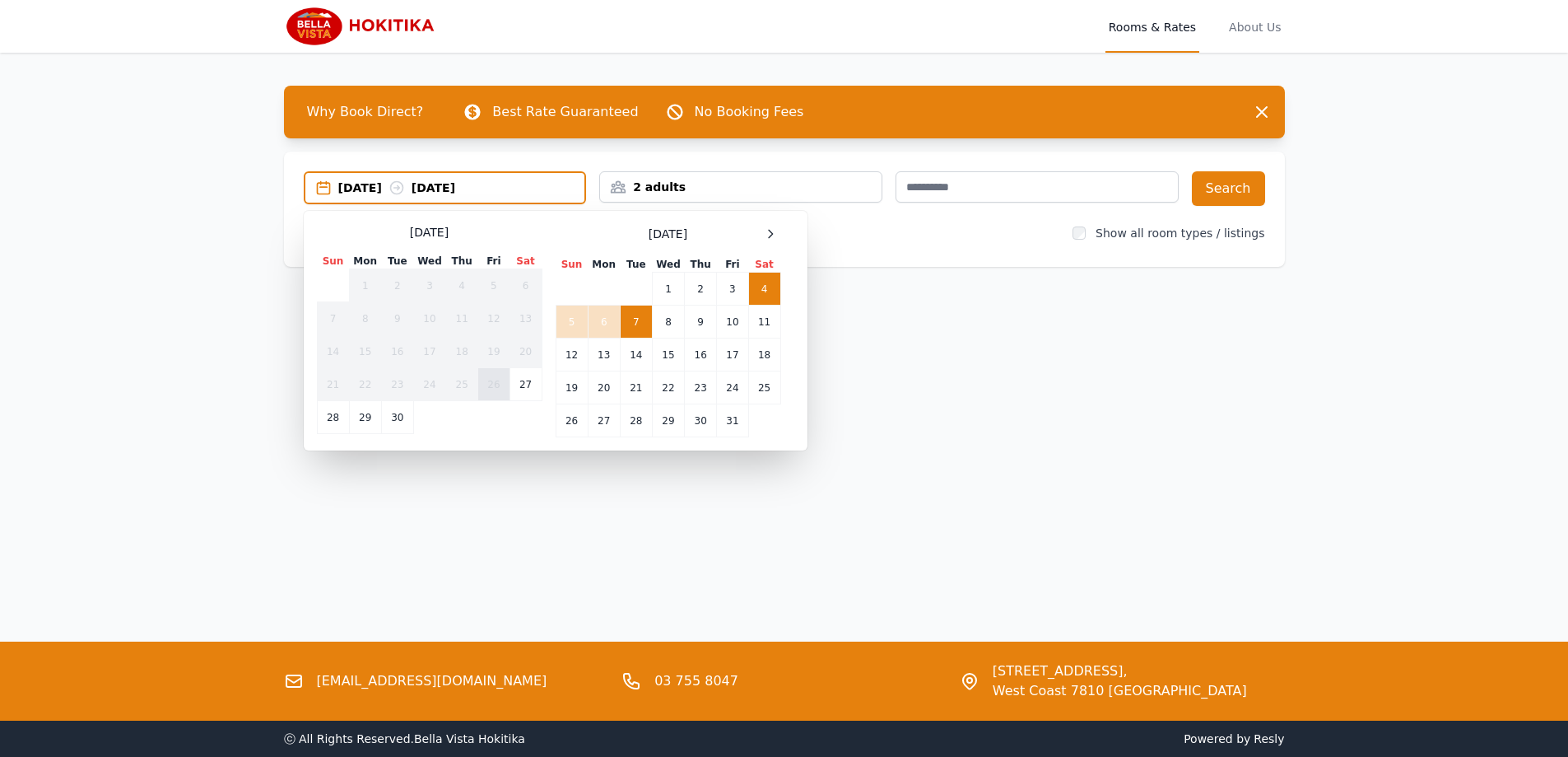
drag, startPoint x: 520, startPoint y: 389, endPoint x: 484, endPoint y: 391, distance: 36.1
click at [515, 389] on td "27" at bounding box center [525, 384] width 32 height 33
click at [332, 415] on td "28" at bounding box center [332, 417] width 32 height 33
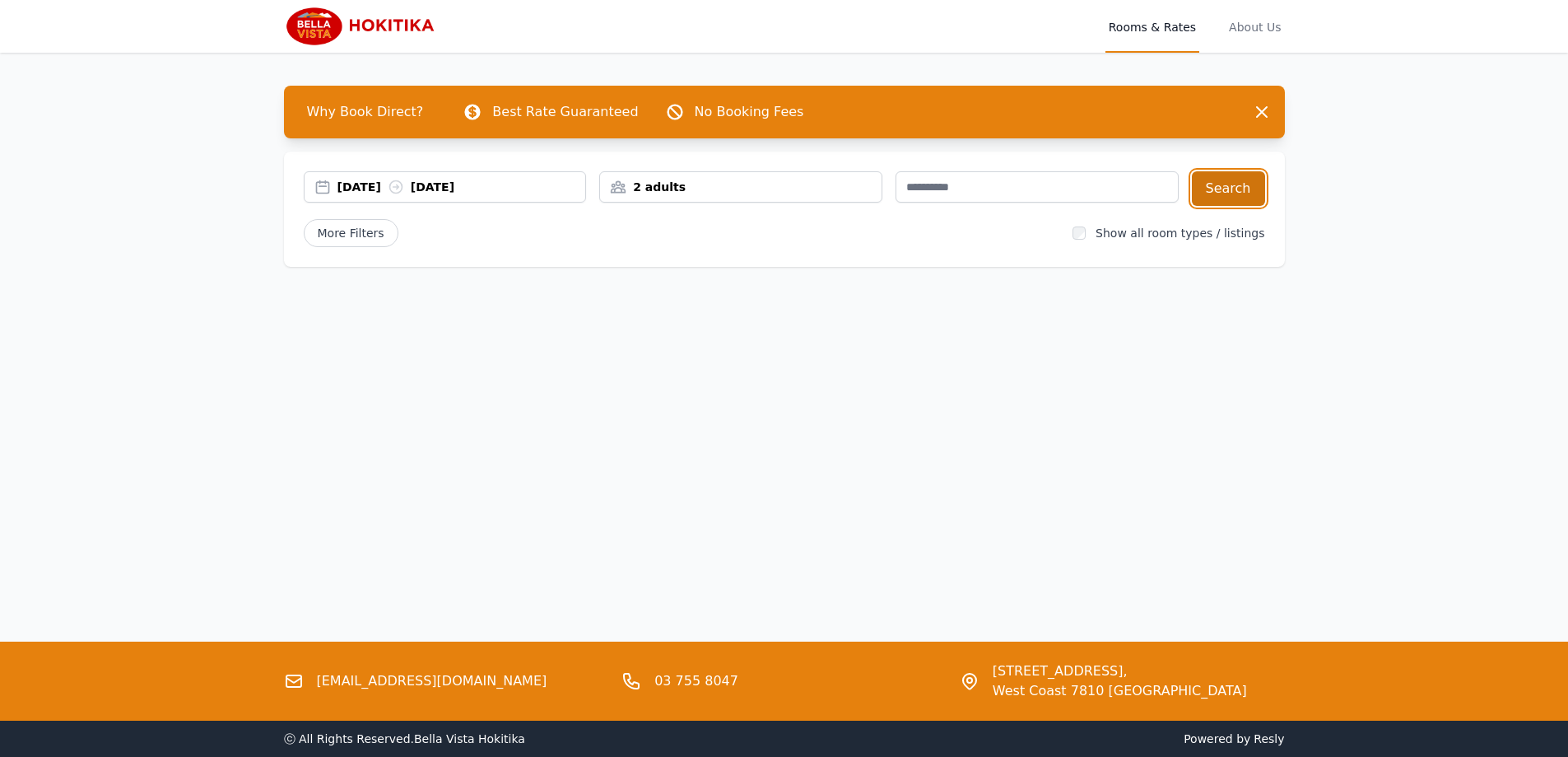
click at [1236, 185] on button "Search" at bounding box center [1229, 188] width 74 height 34
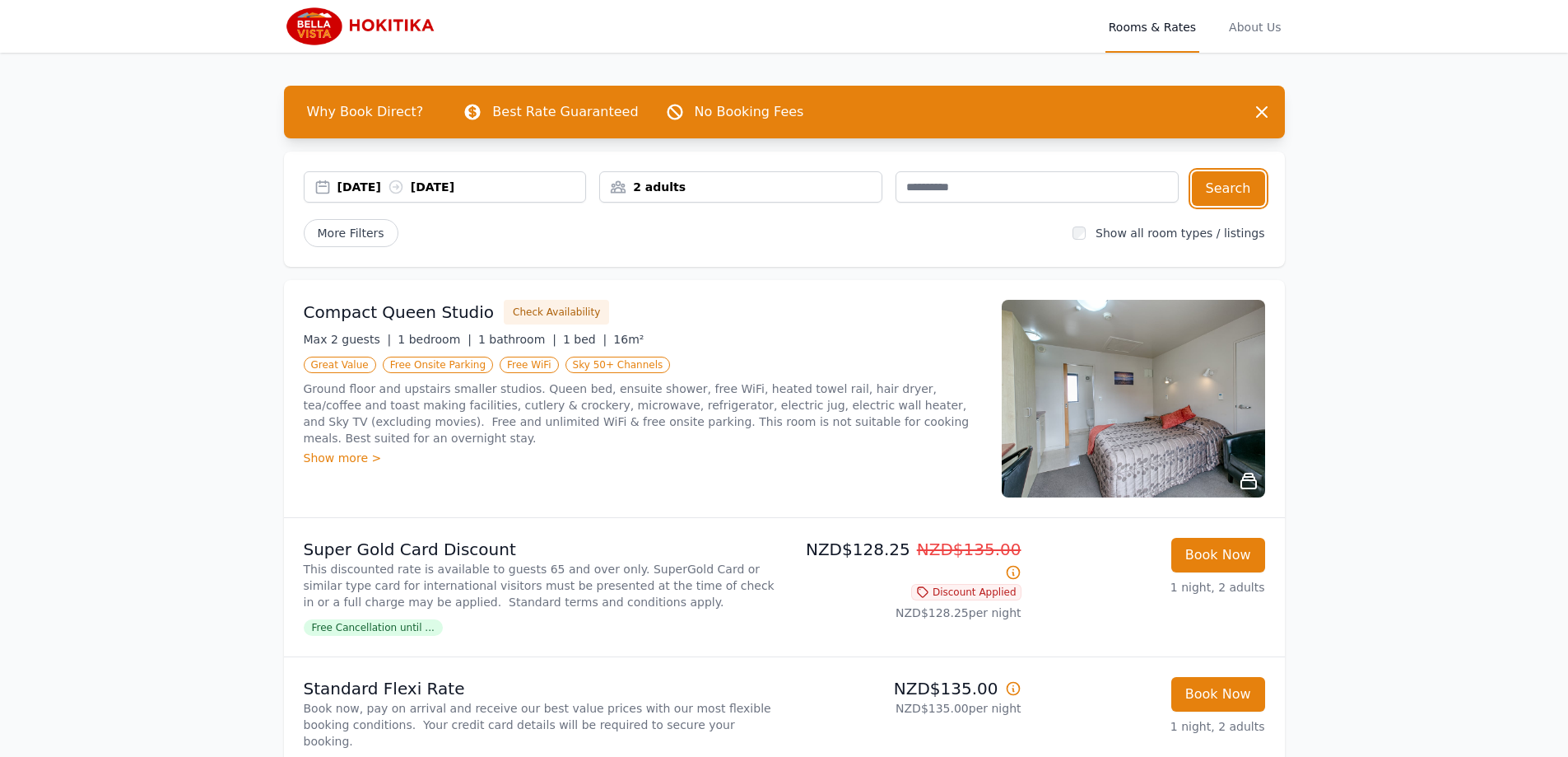
click at [367, 179] on div "27 Sep 2025 28 Sep 2025" at bounding box center [462, 187] width 249 height 17
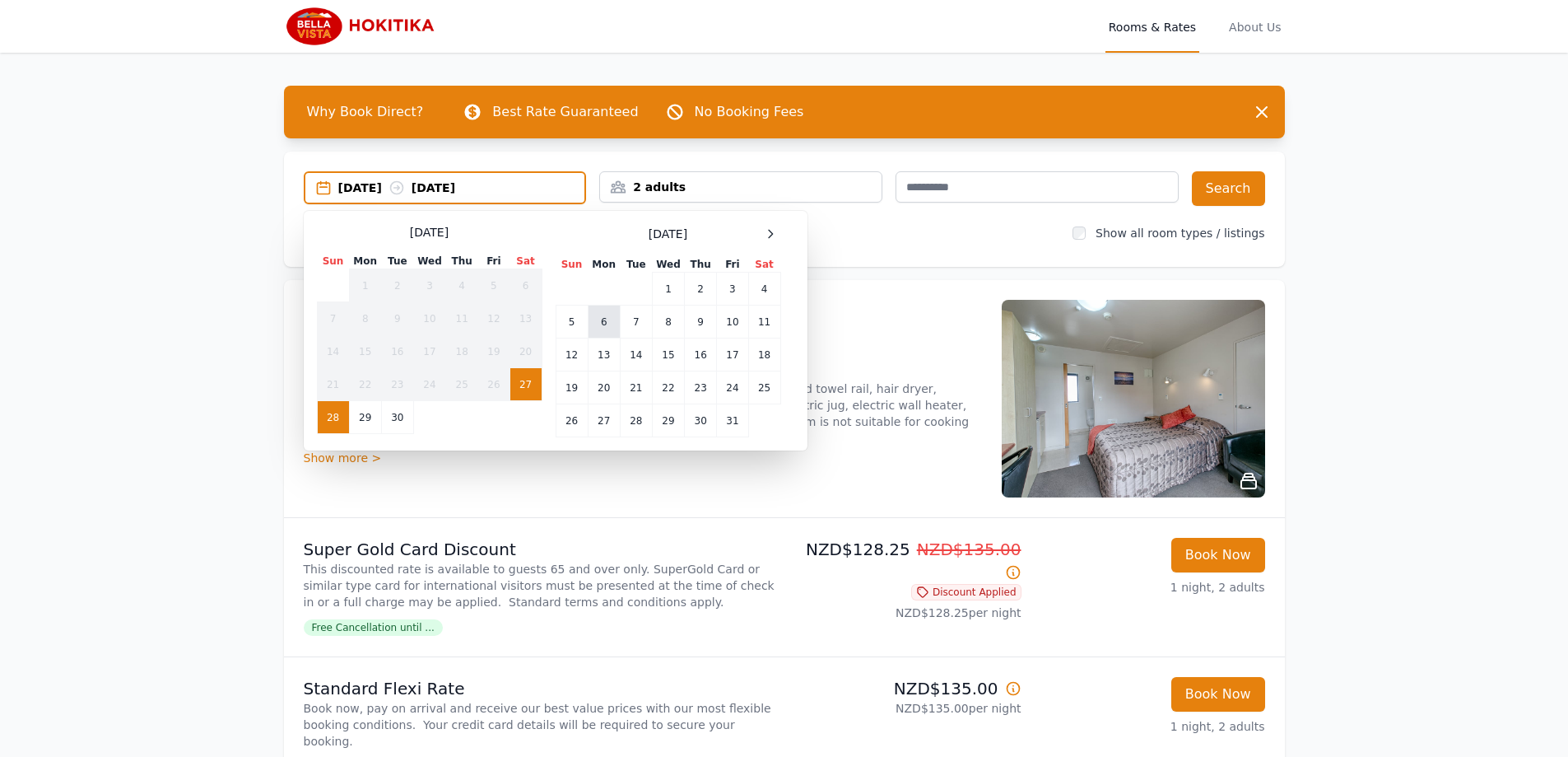
click at [612, 316] on td "6" at bounding box center [604, 322] width 32 height 33
drag, startPoint x: 635, startPoint y: 317, endPoint x: 737, endPoint y: 307, distance: 102.5
click at [637, 317] on td "7" at bounding box center [636, 322] width 32 height 33
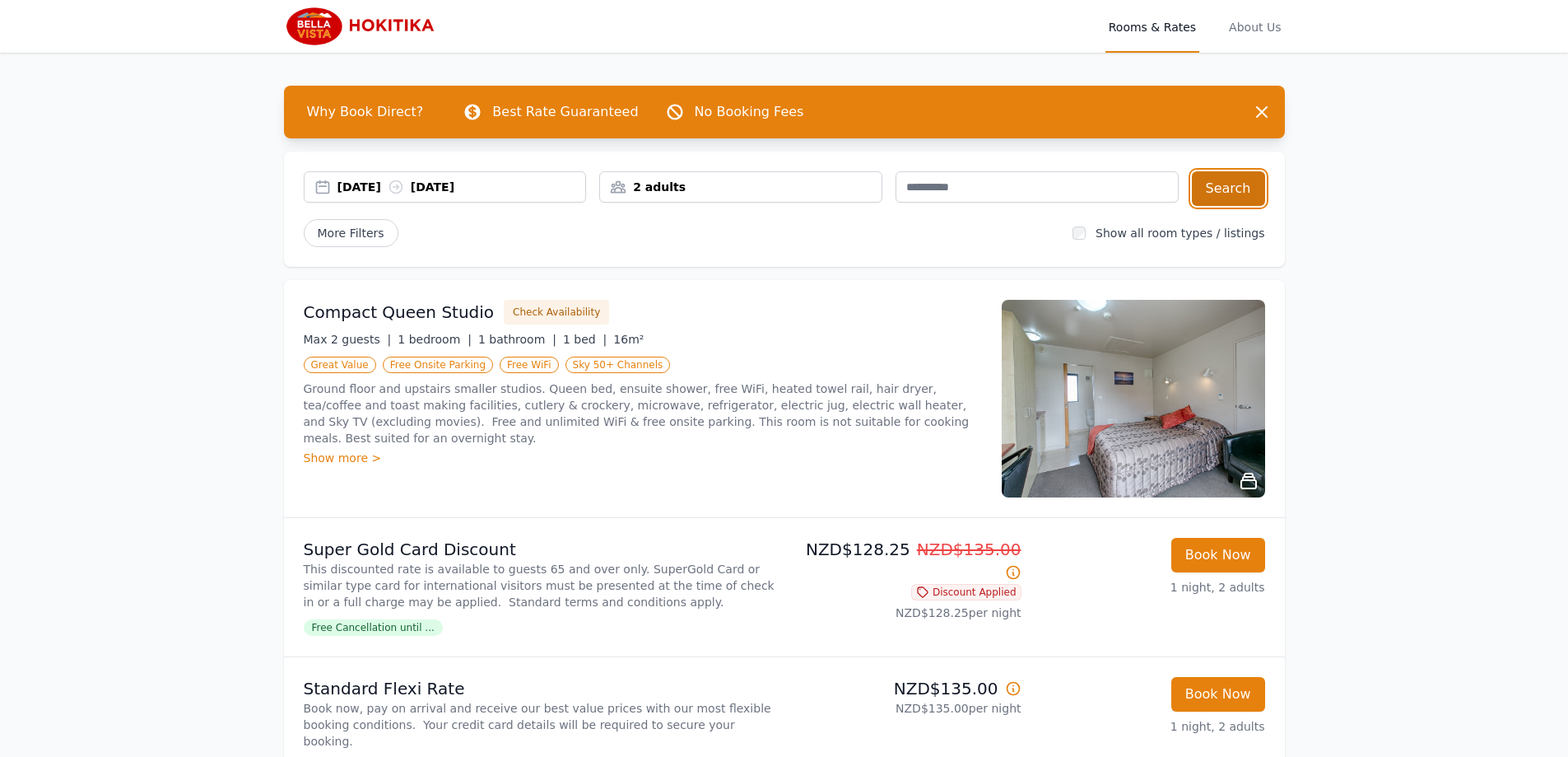
click at [1246, 186] on button "Search" at bounding box center [1229, 188] width 74 height 34
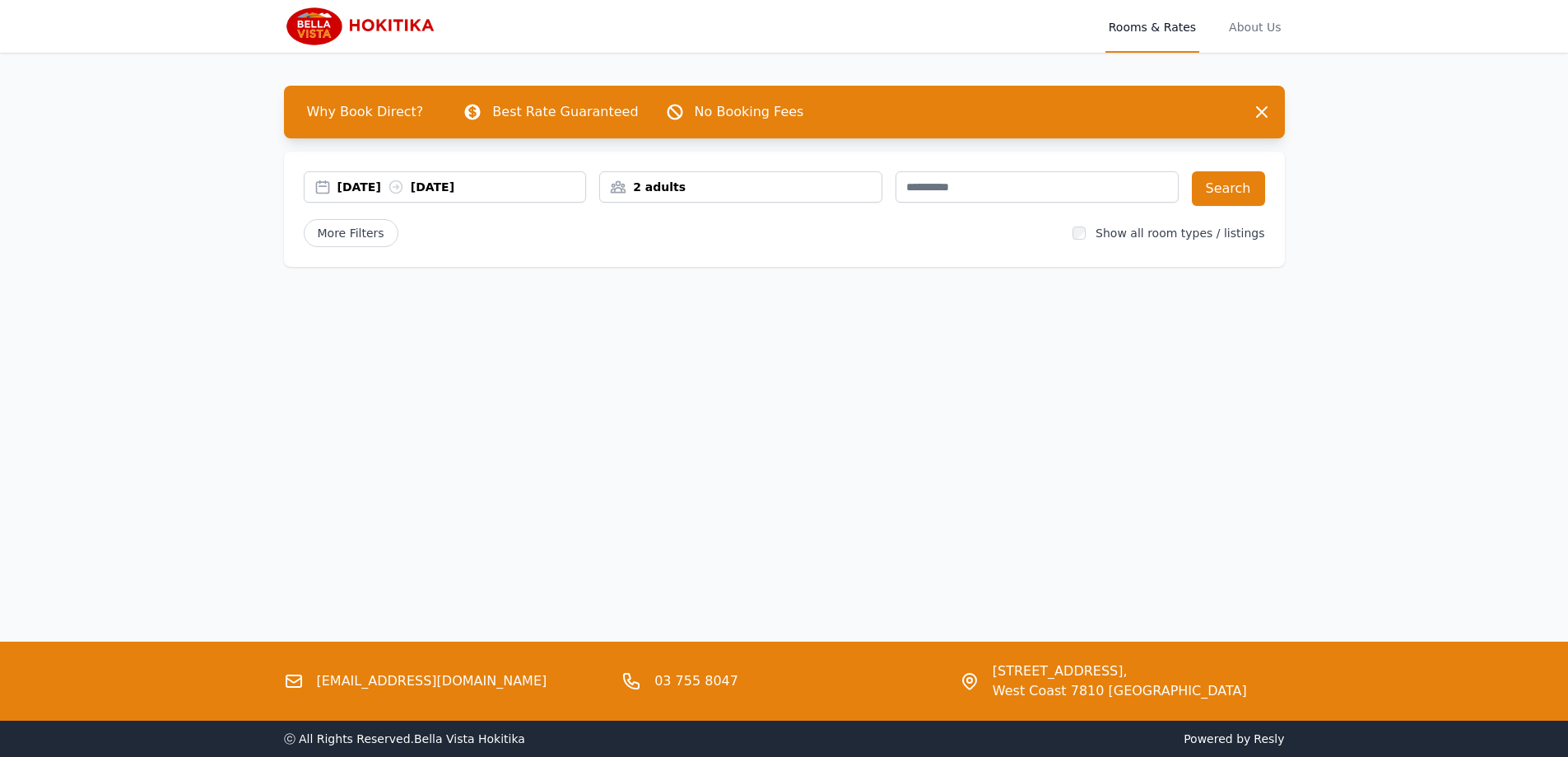
click at [390, 190] on div "[DATE] [DATE]" at bounding box center [462, 187] width 249 height 17
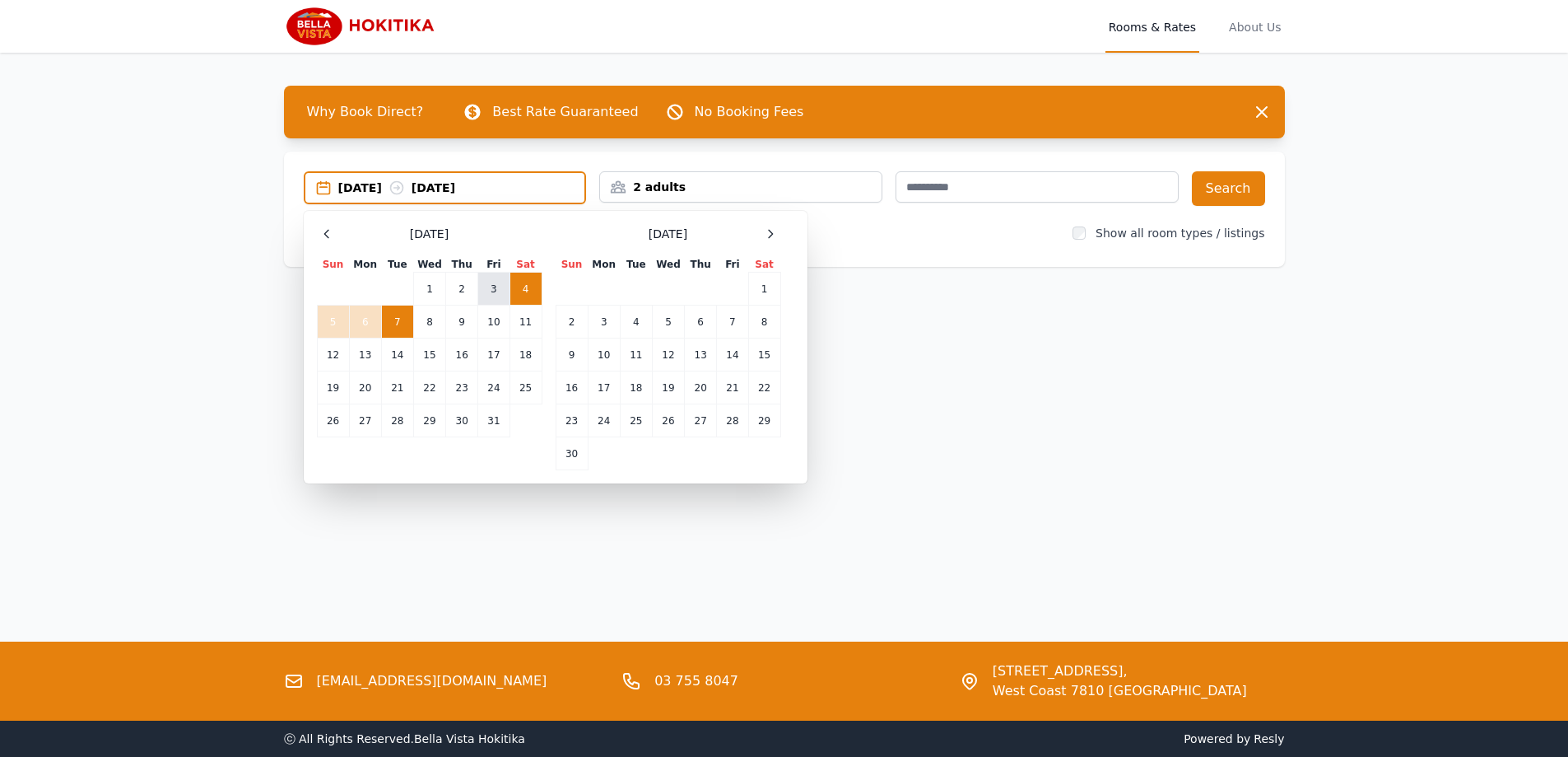
click at [495, 288] on td "3" at bounding box center [494, 288] width 31 height 33
click at [521, 281] on td "4" at bounding box center [525, 288] width 32 height 33
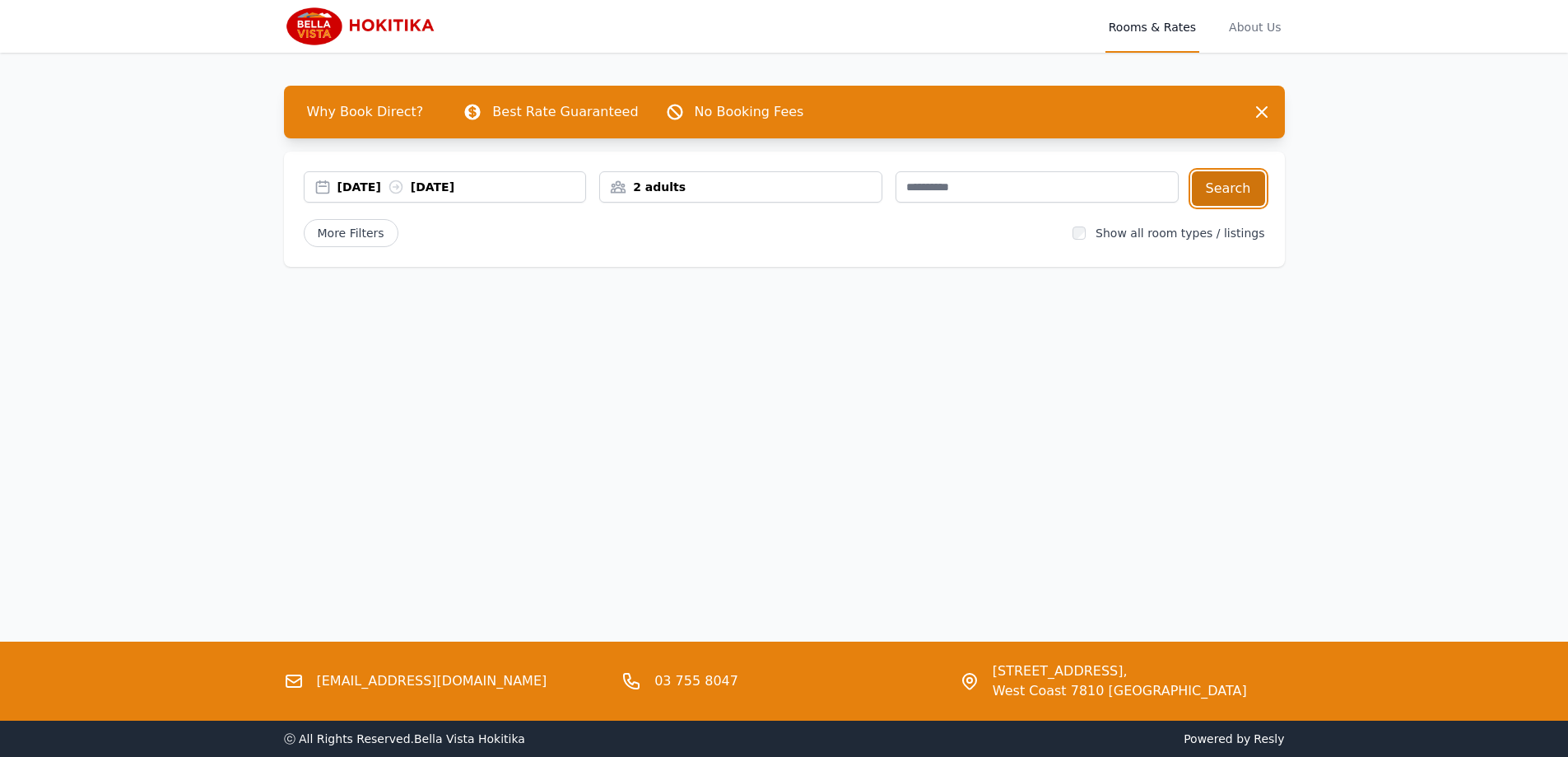
click at [1210, 193] on button "Search" at bounding box center [1229, 188] width 74 height 34
